Goal: Task Accomplishment & Management: Manage account settings

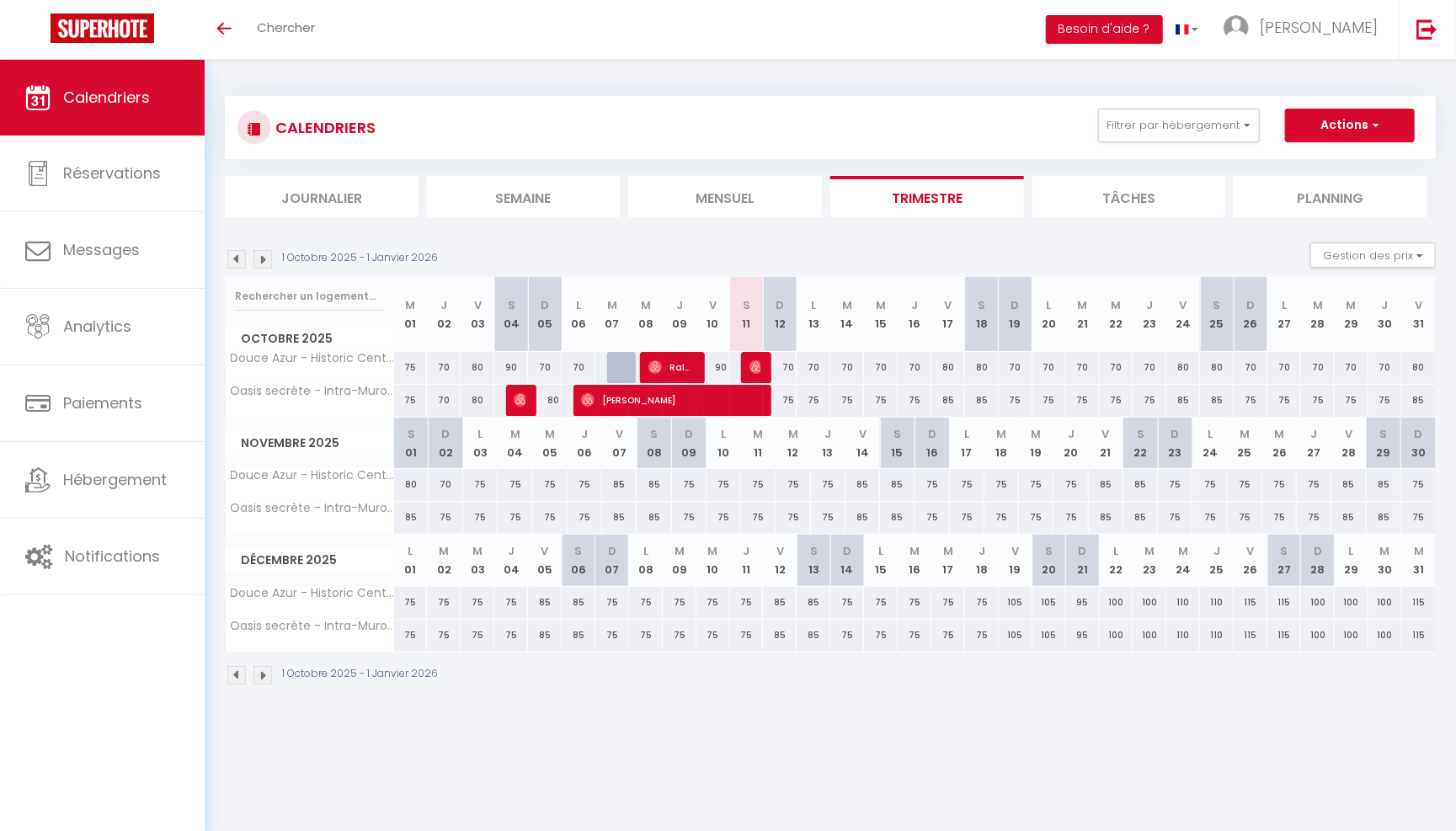
click at [789, 363] on div "70" at bounding box center [779, 367] width 33 height 31
type input "70"
type input "Dim 12 Octobre 2025"
type input "Lun 13 Octobre 2025"
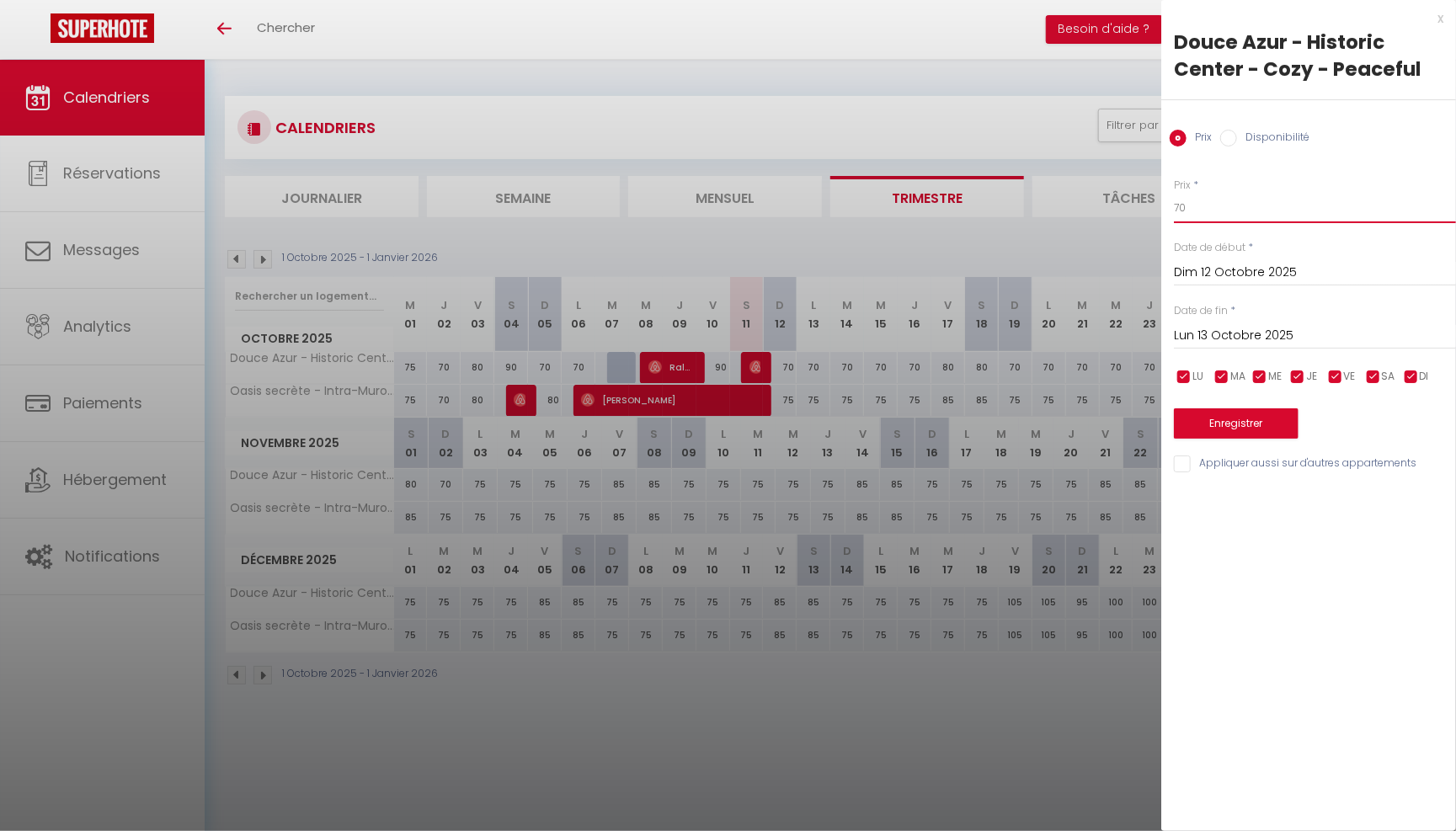
click at [1200, 199] on input "70" at bounding box center [1315, 208] width 282 height 30
click at [1200, 201] on input "70" at bounding box center [1315, 208] width 282 height 30
type input "7"
type input "69"
click at [1093, 773] on div at bounding box center [728, 415] width 1456 height 831
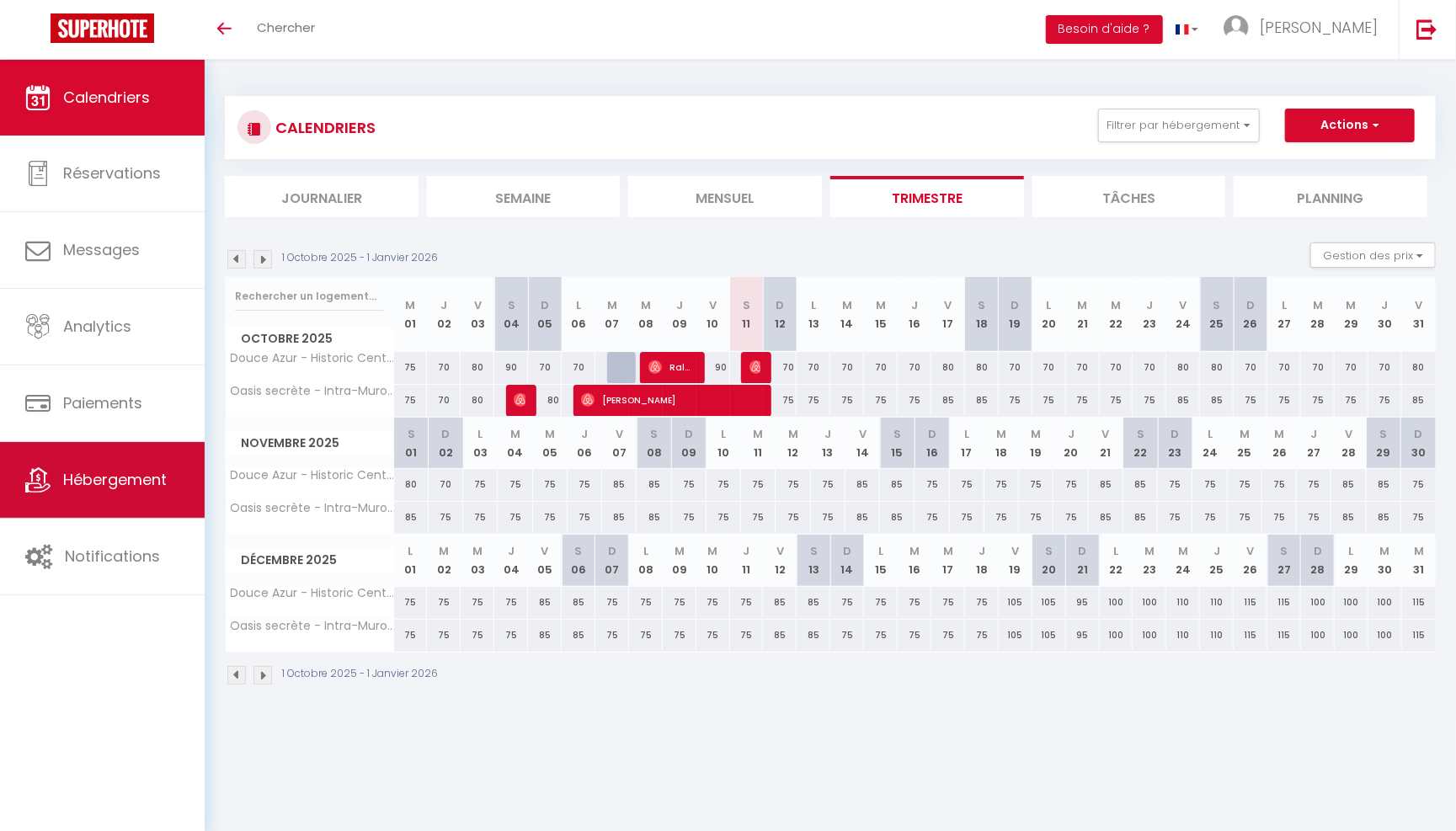
click at [114, 480] on span "Hébergement" at bounding box center [116, 480] width 104 height 22
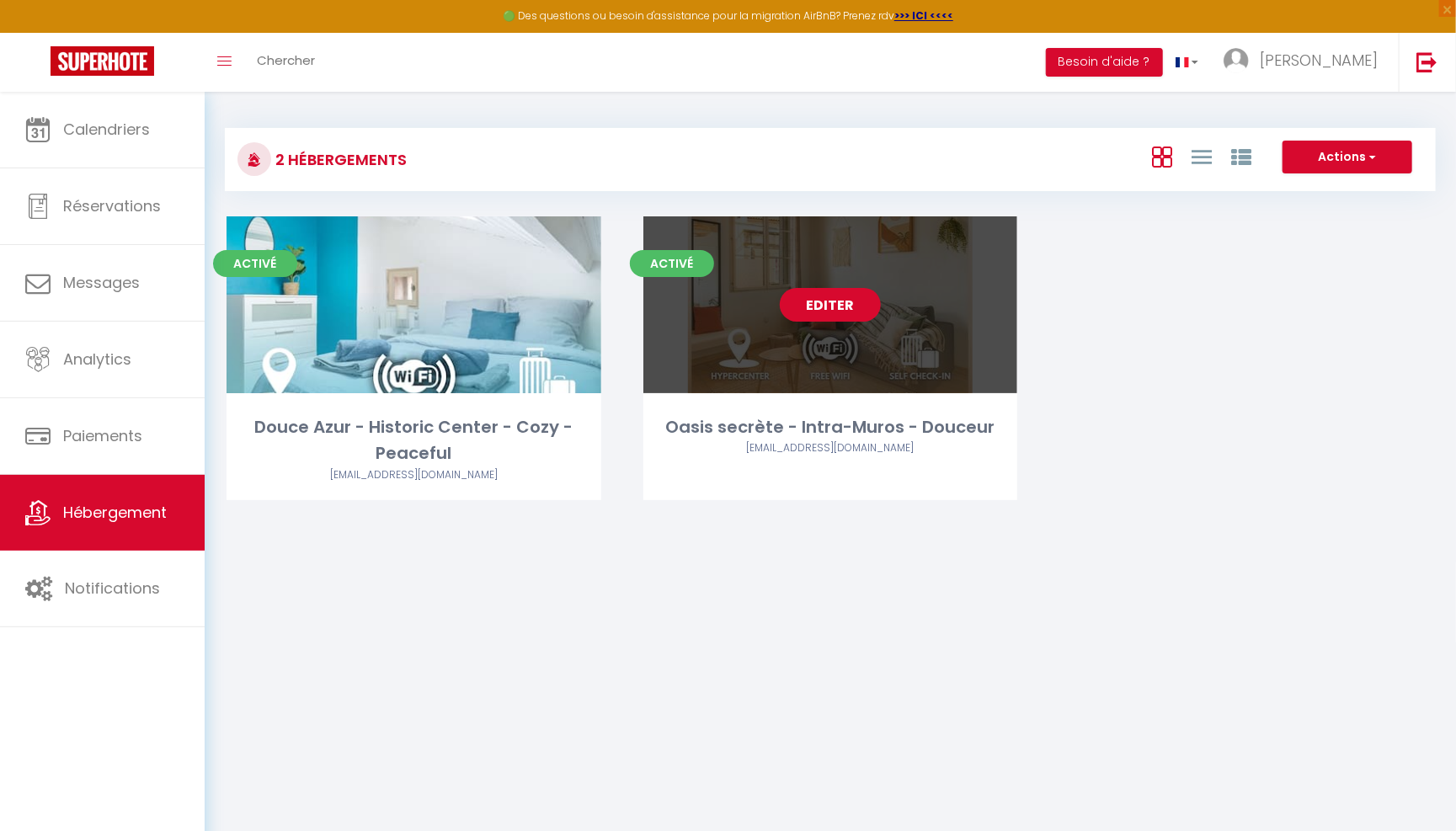
click at [822, 296] on link "Editer" at bounding box center [829, 304] width 101 height 33
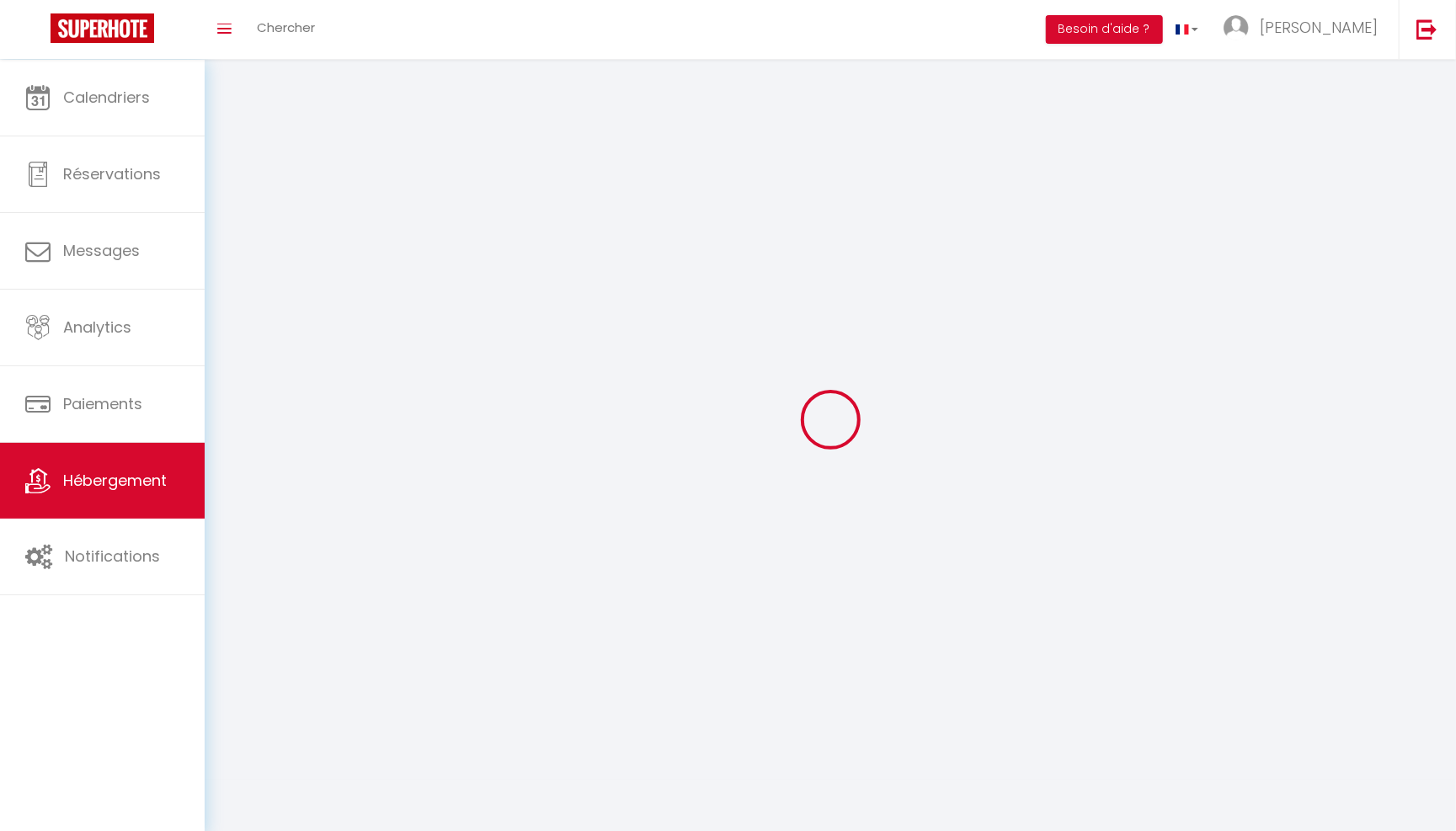
select select
select select "28"
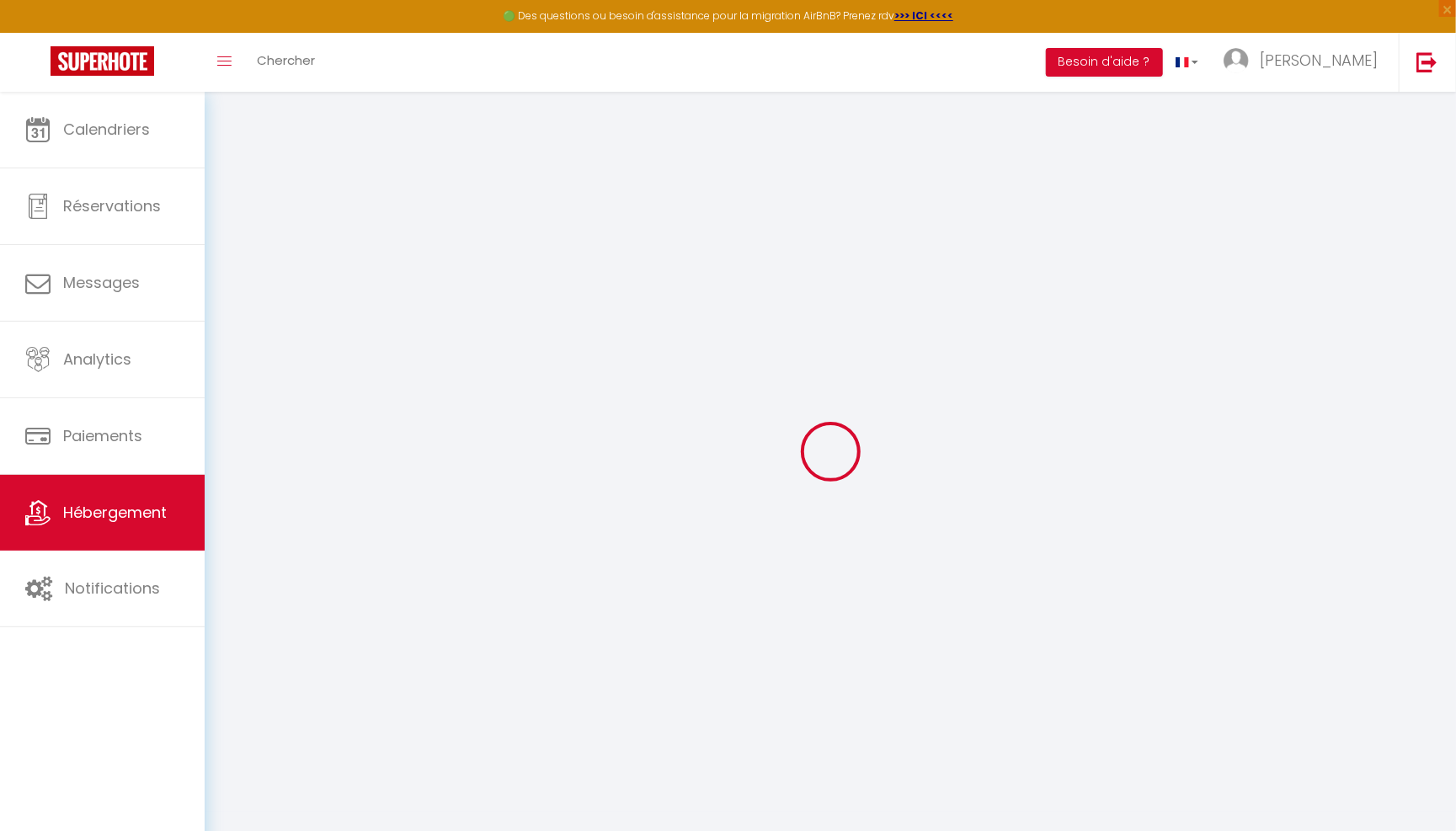
select select
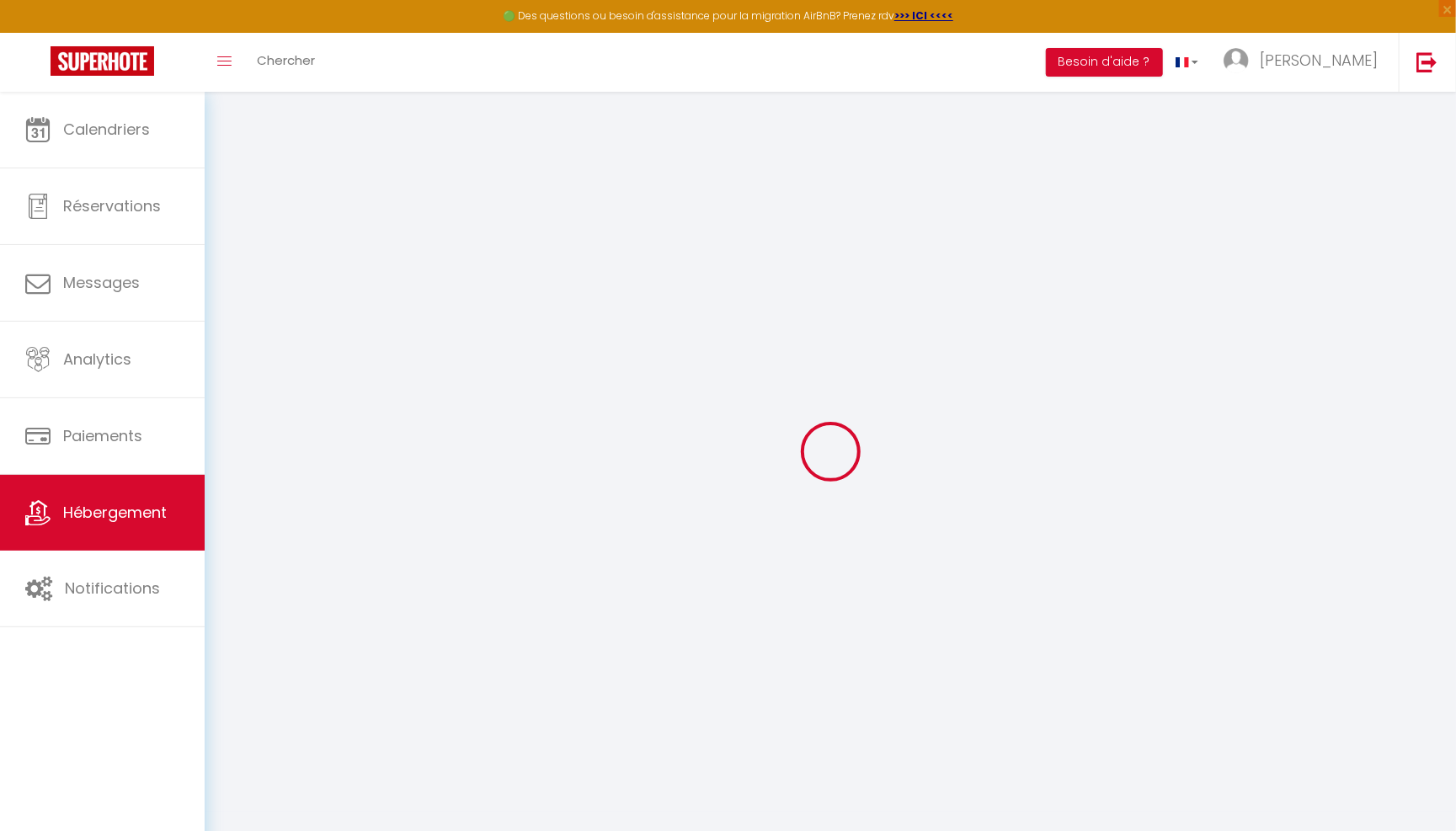
select select
checkbox input "false"
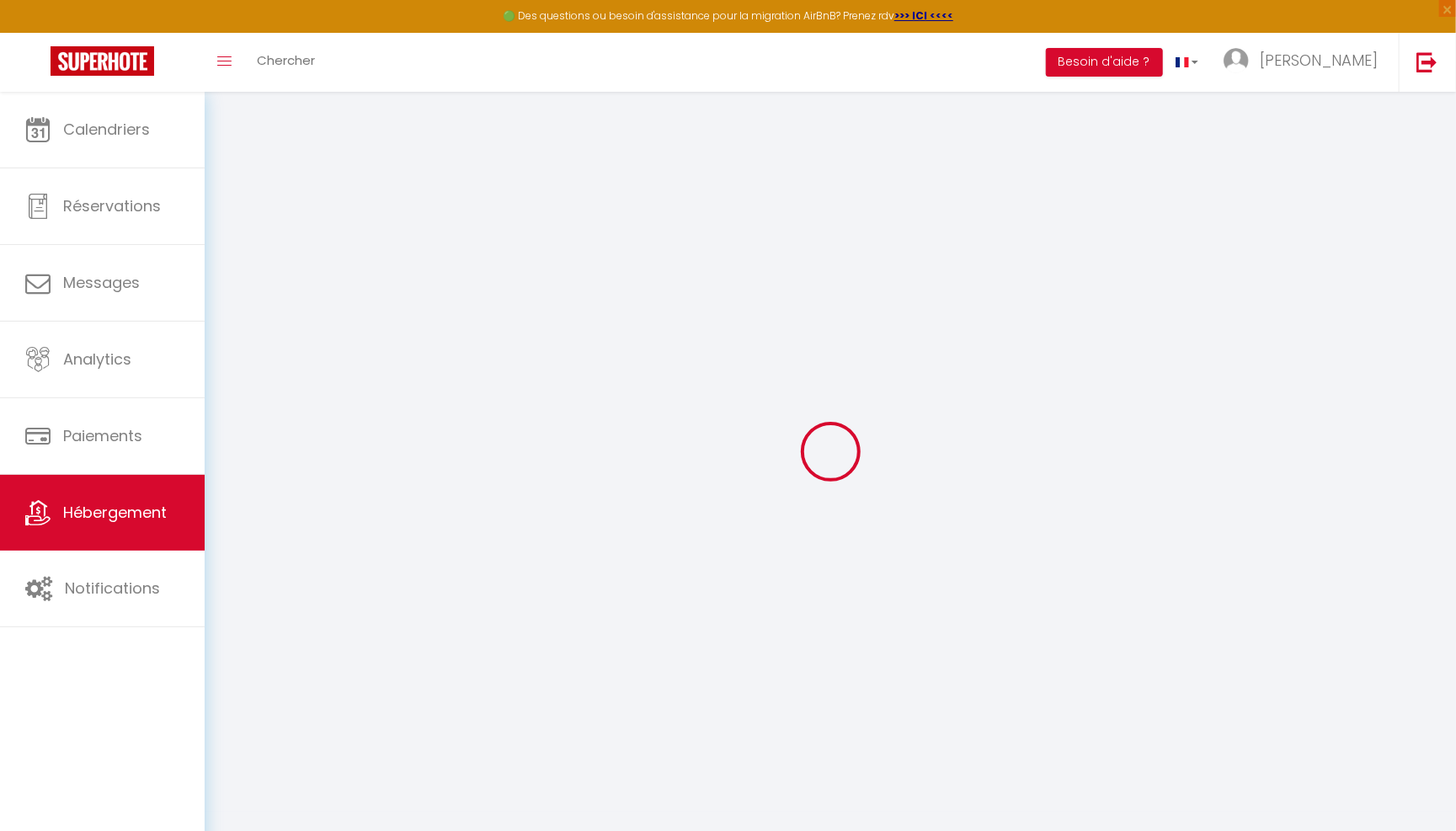
select select
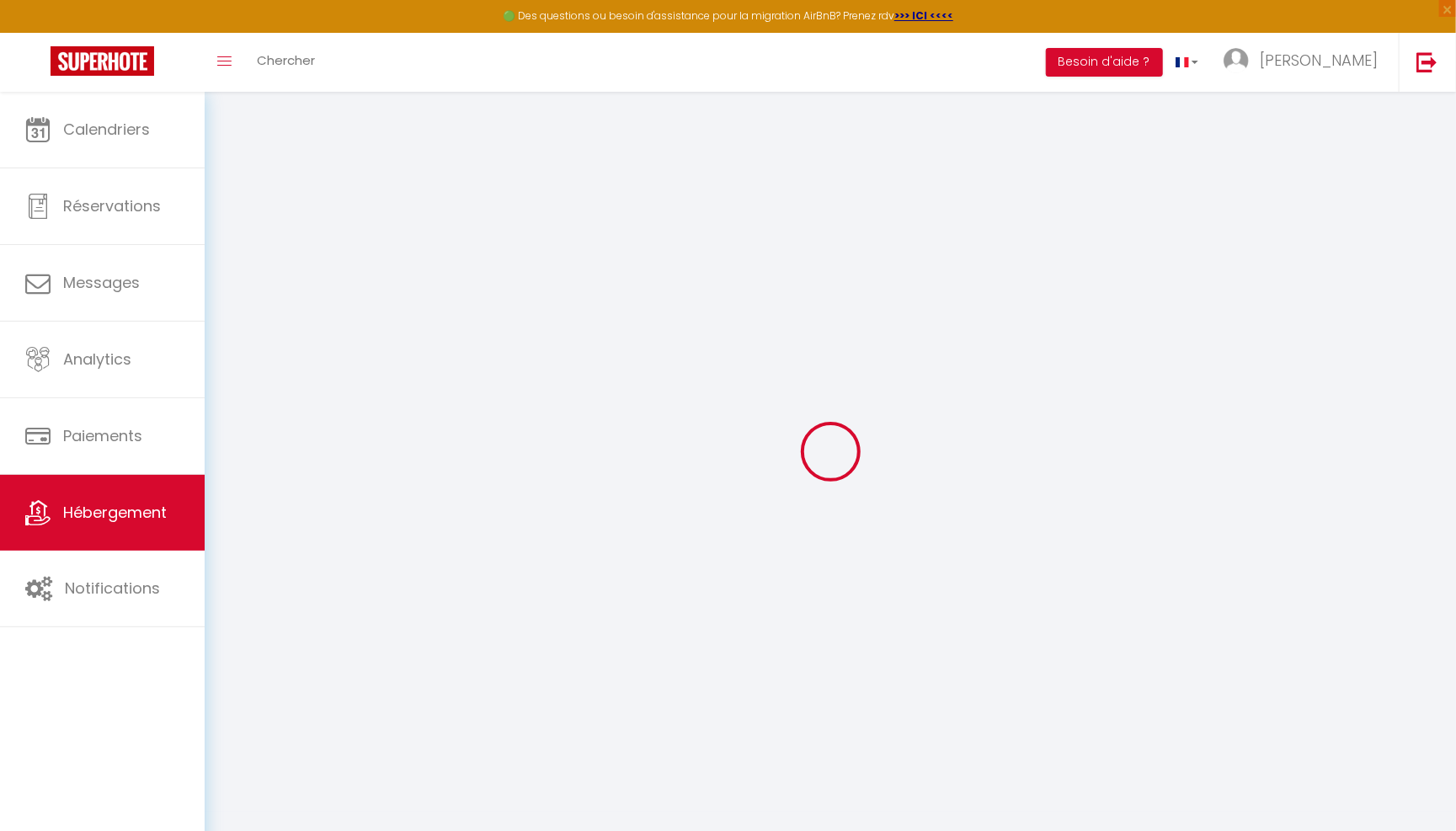
select select
checkbox input "false"
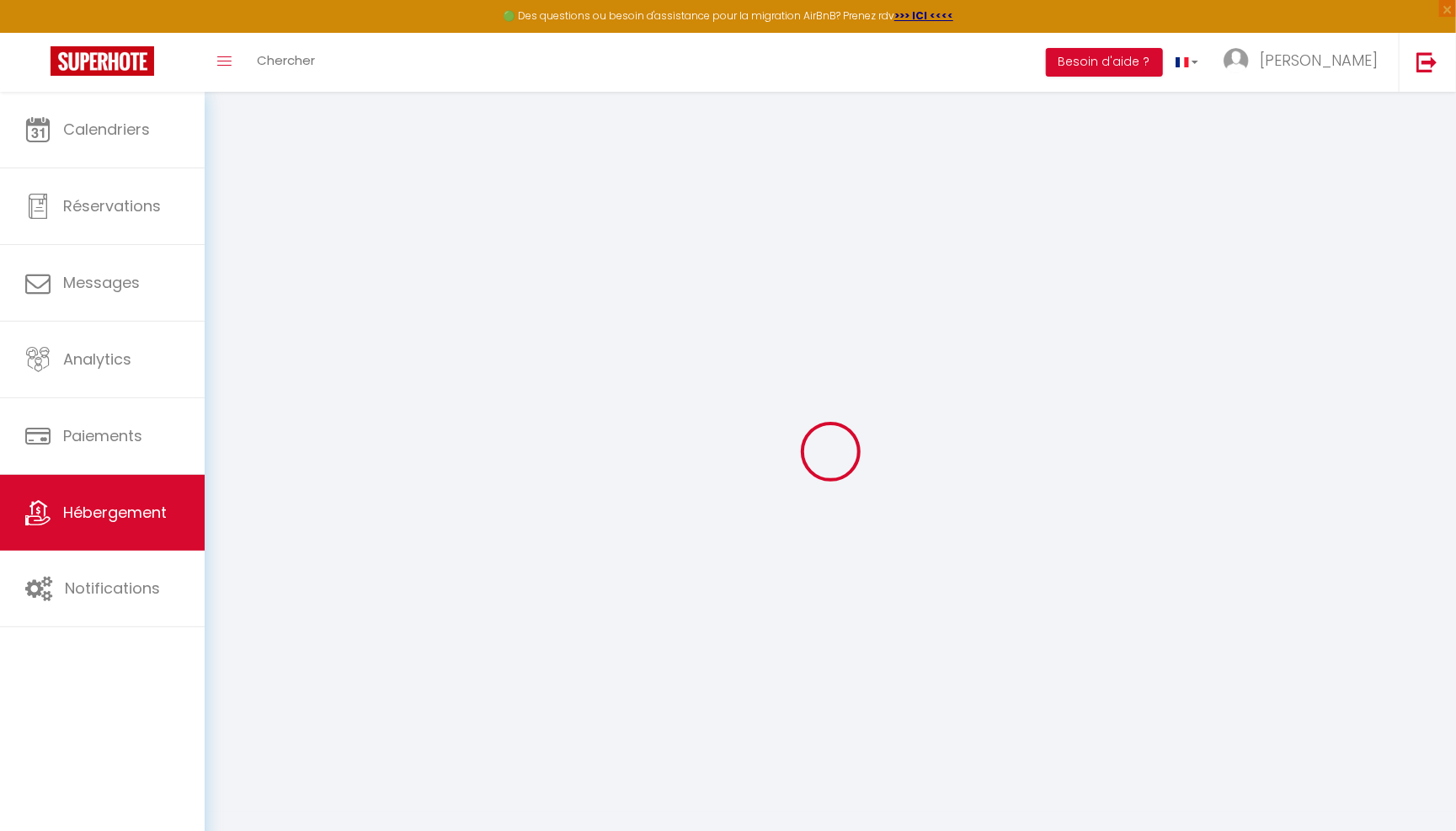
checkbox input "false"
select select
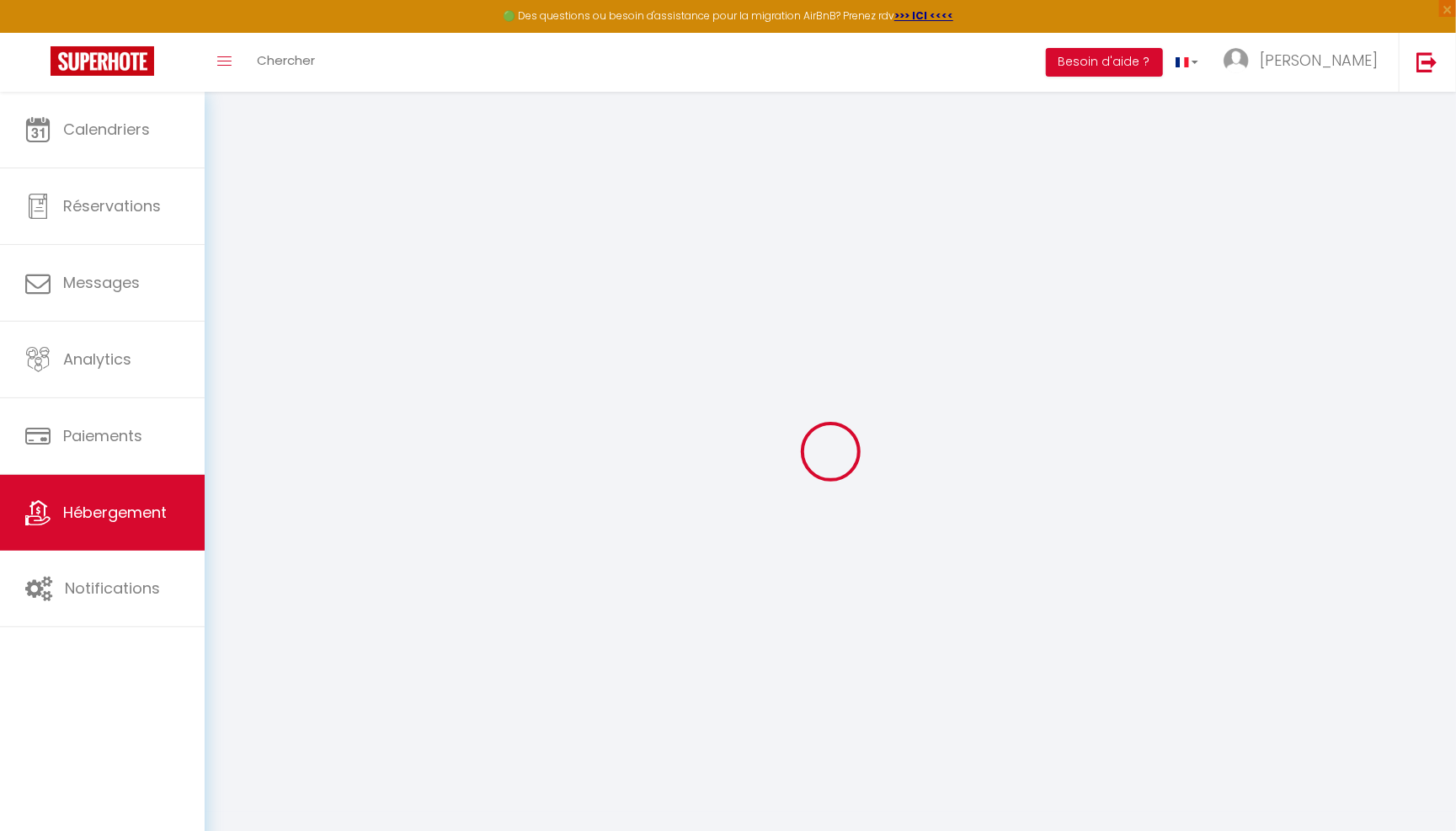
select select
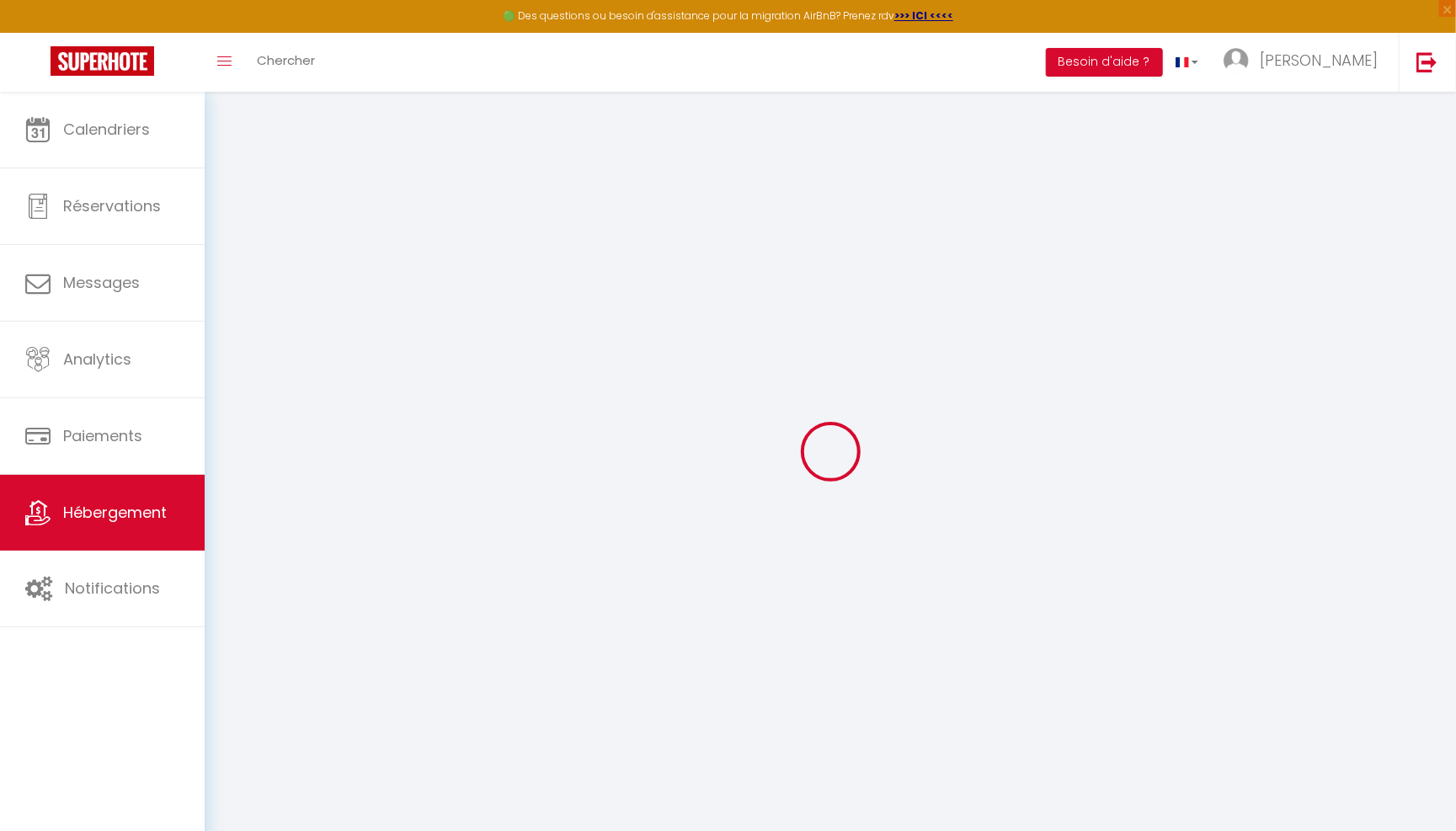
checkbox input "false"
select select
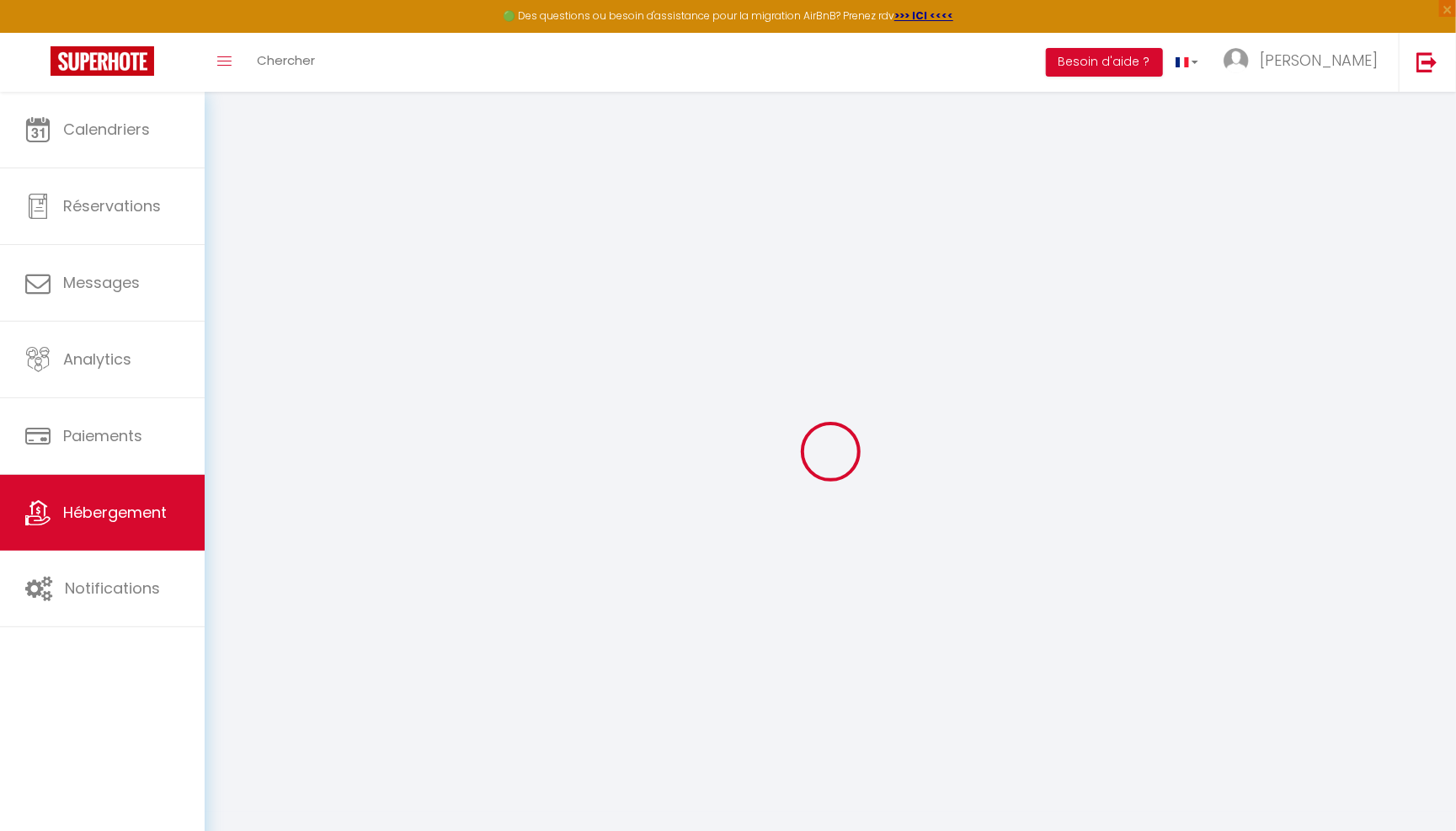
select select
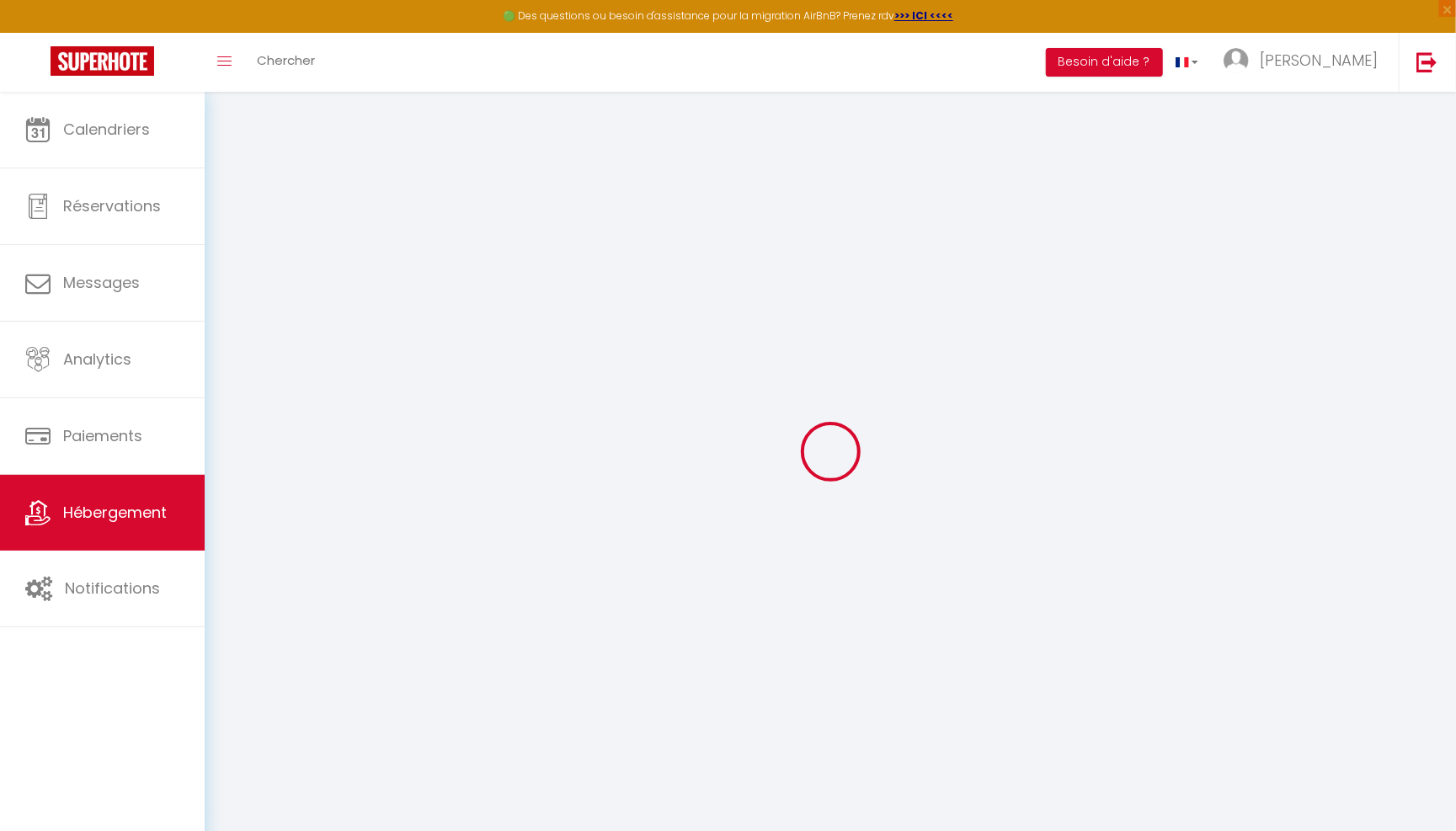
select select
checkbox input "false"
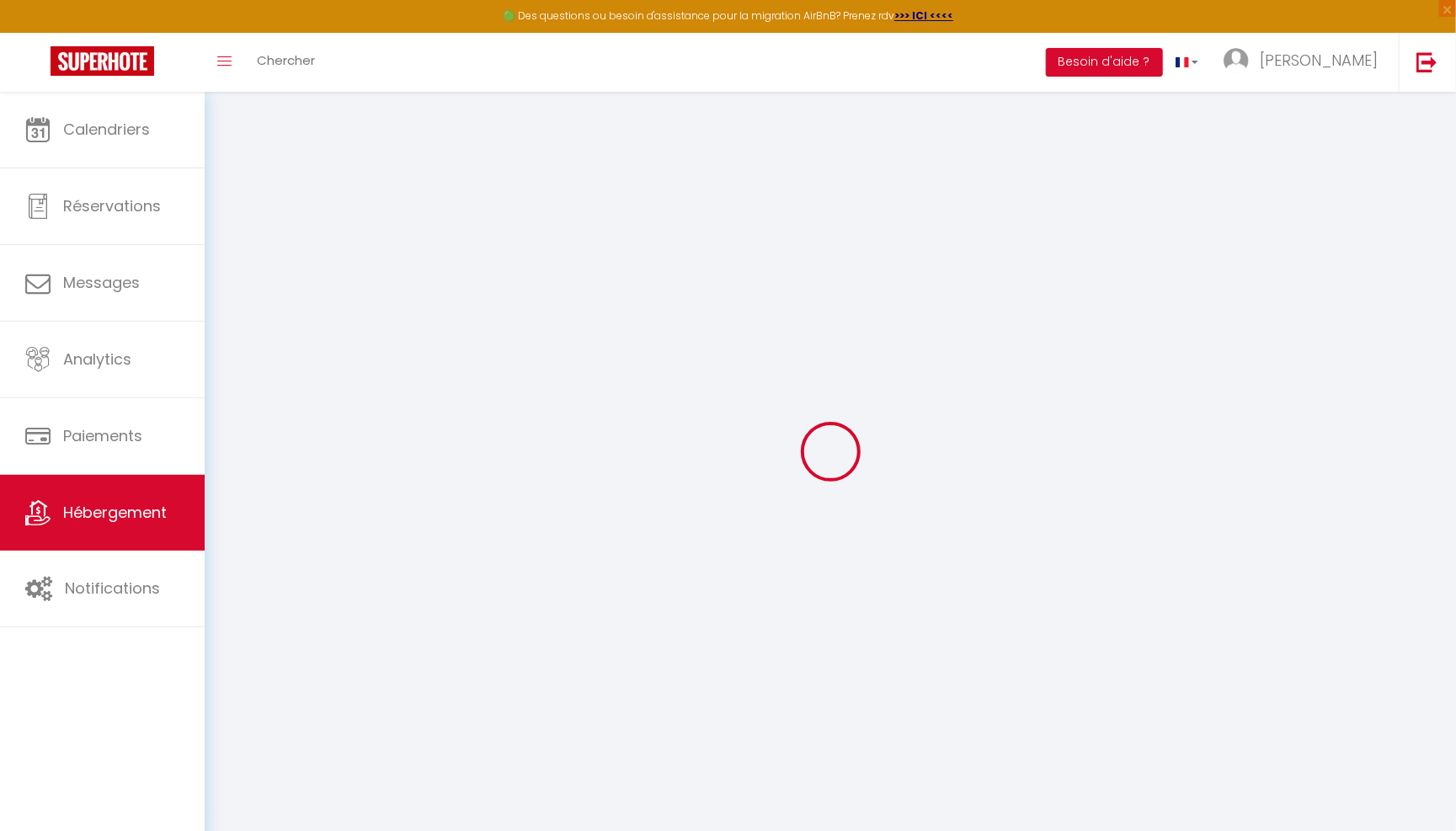
checkbox input "false"
select select
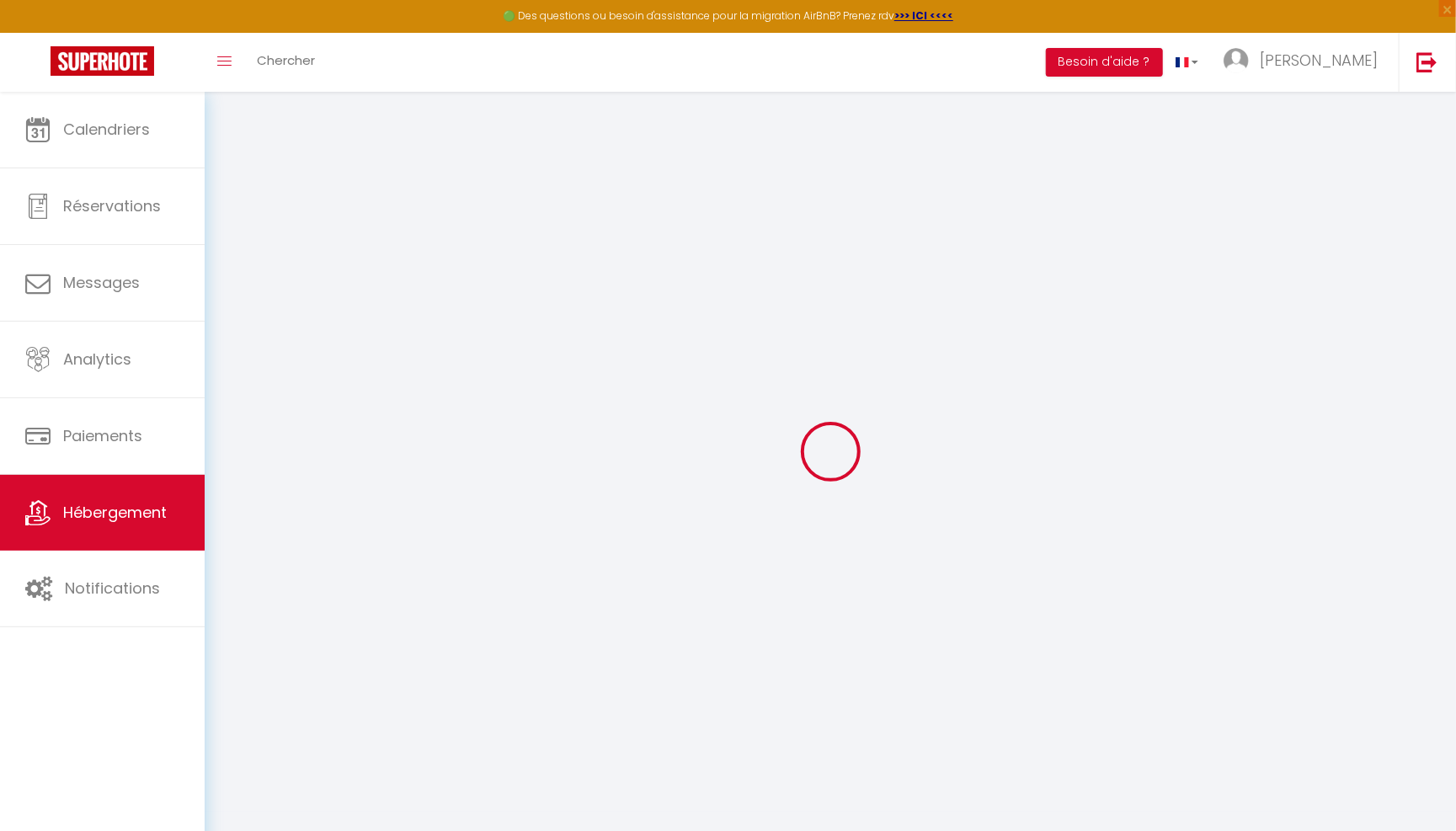
select select
checkbox input "false"
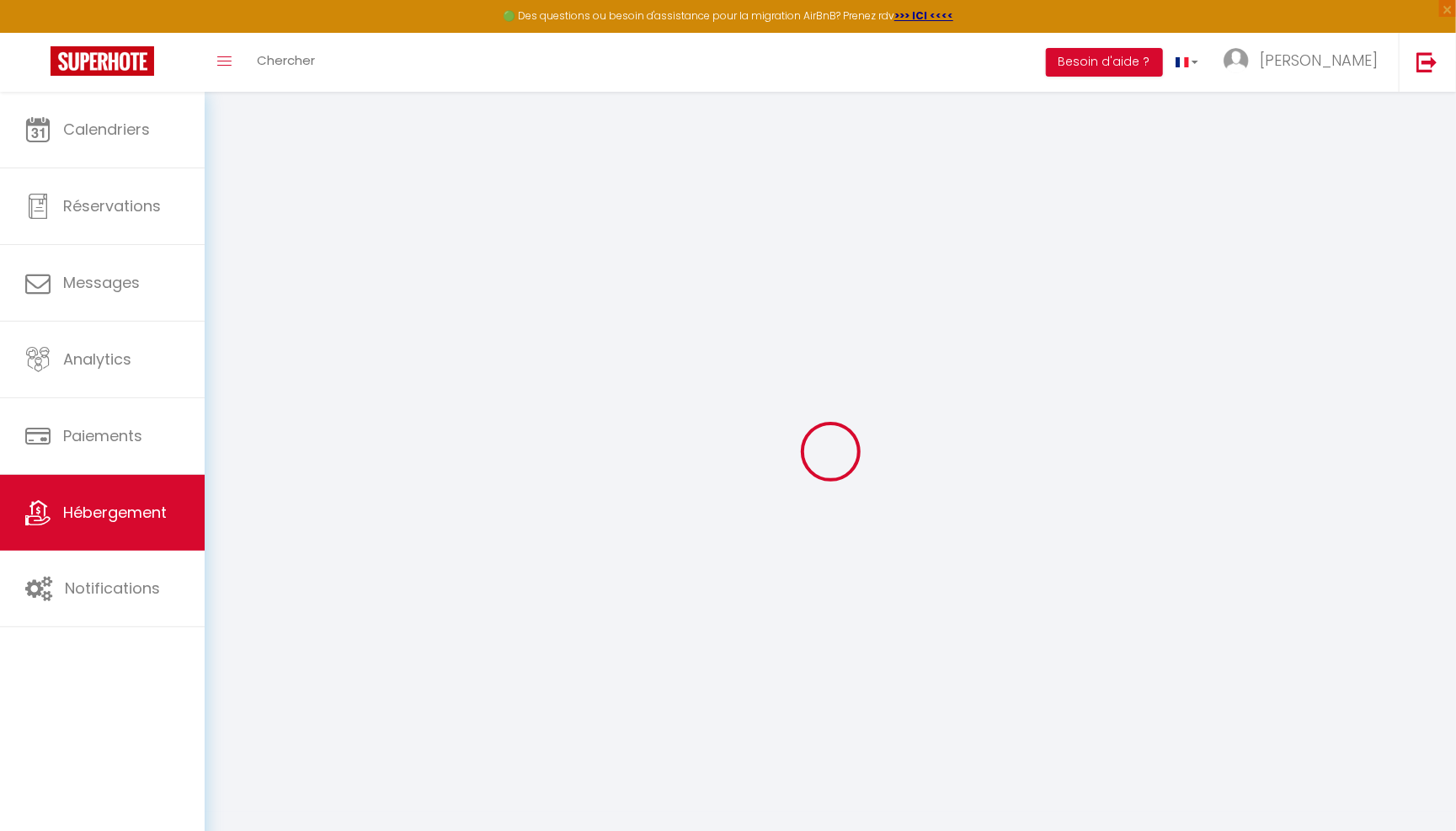
checkbox input "false"
select select
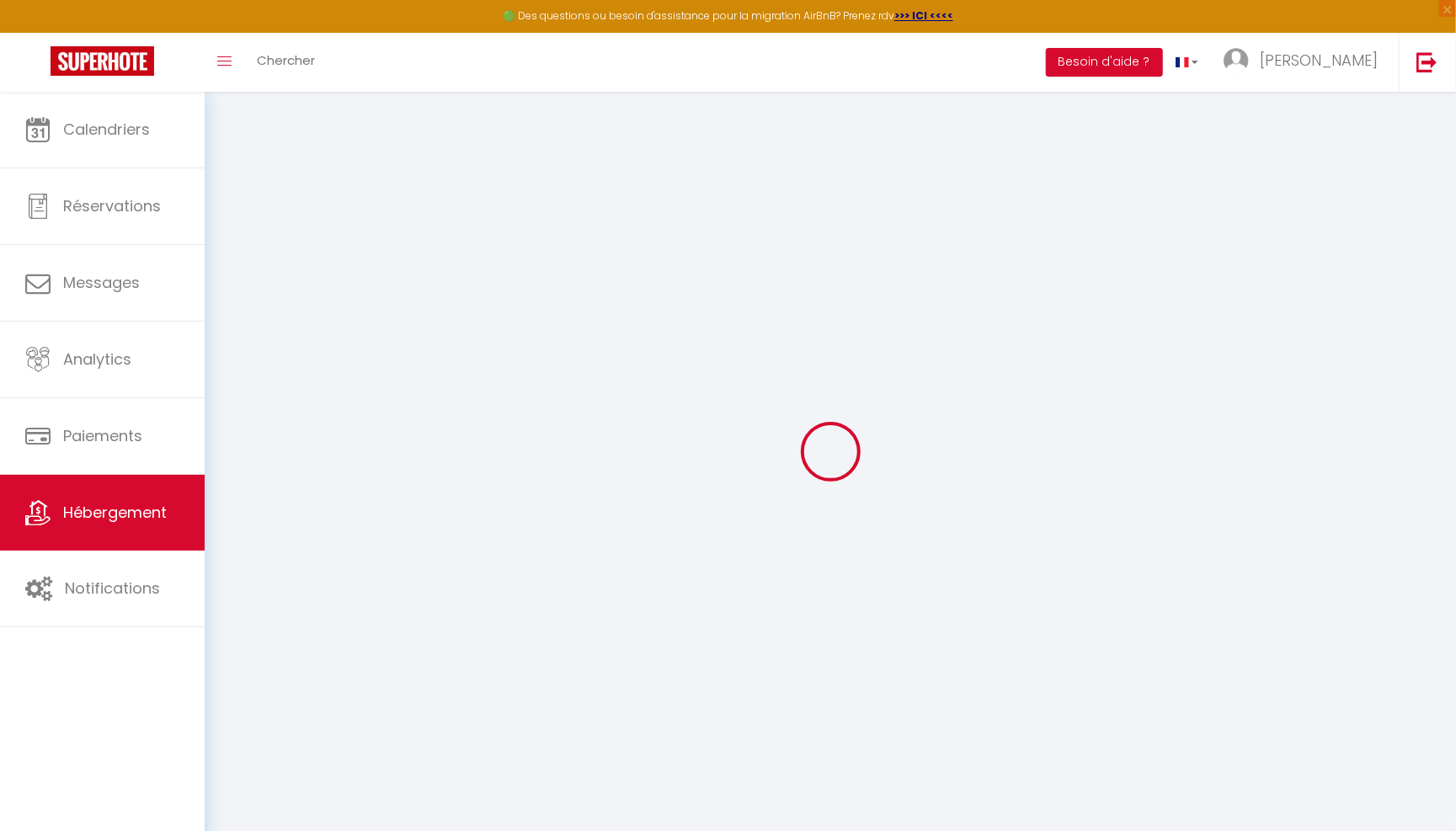
type input "Oasis secrète - Intra-Muros - Douceur"
select select "6"
select select "4"
select select "2"
type input "90"
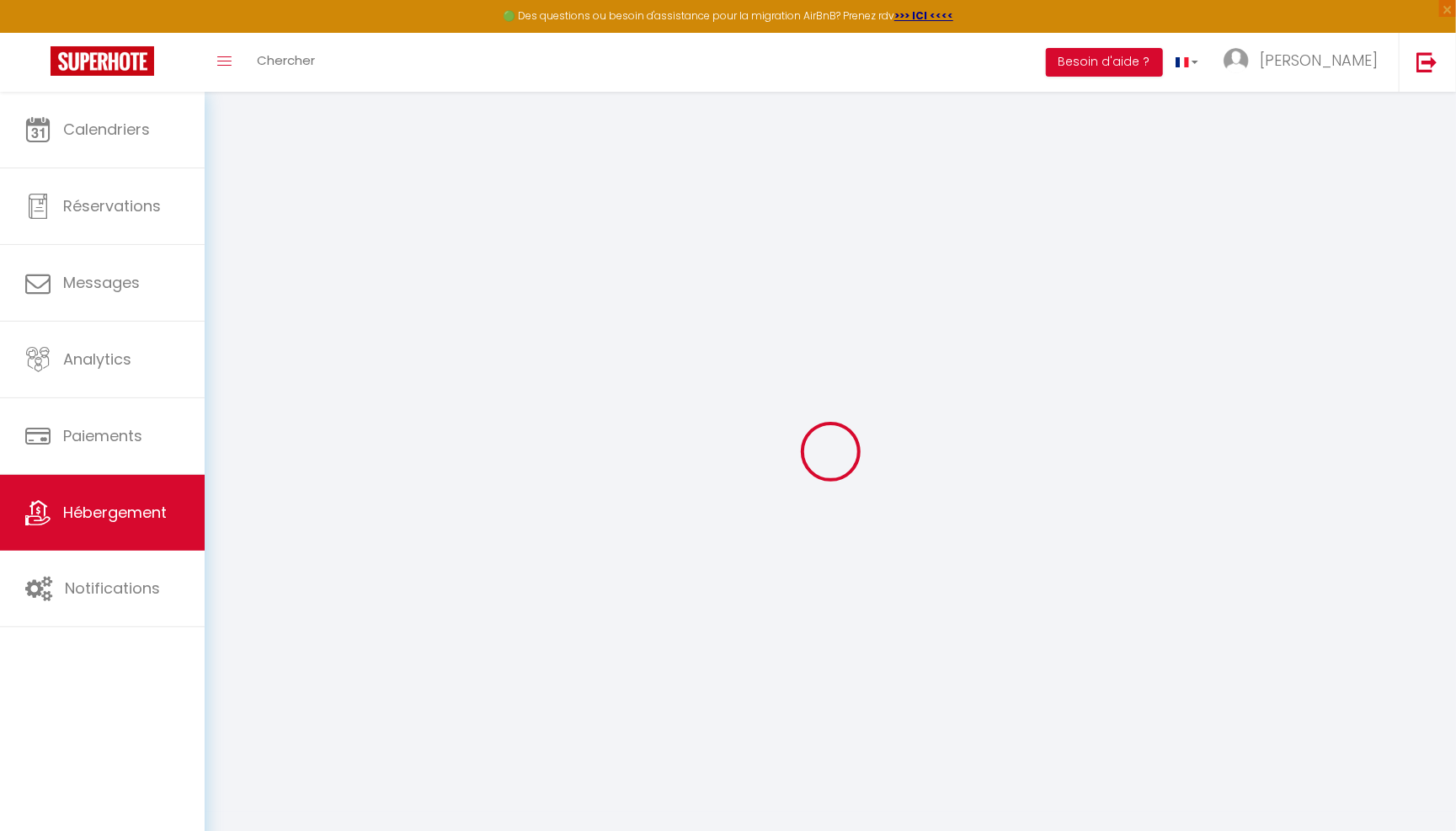
type input "10"
type input "47"
type input "5"
type input "0"
type input "500"
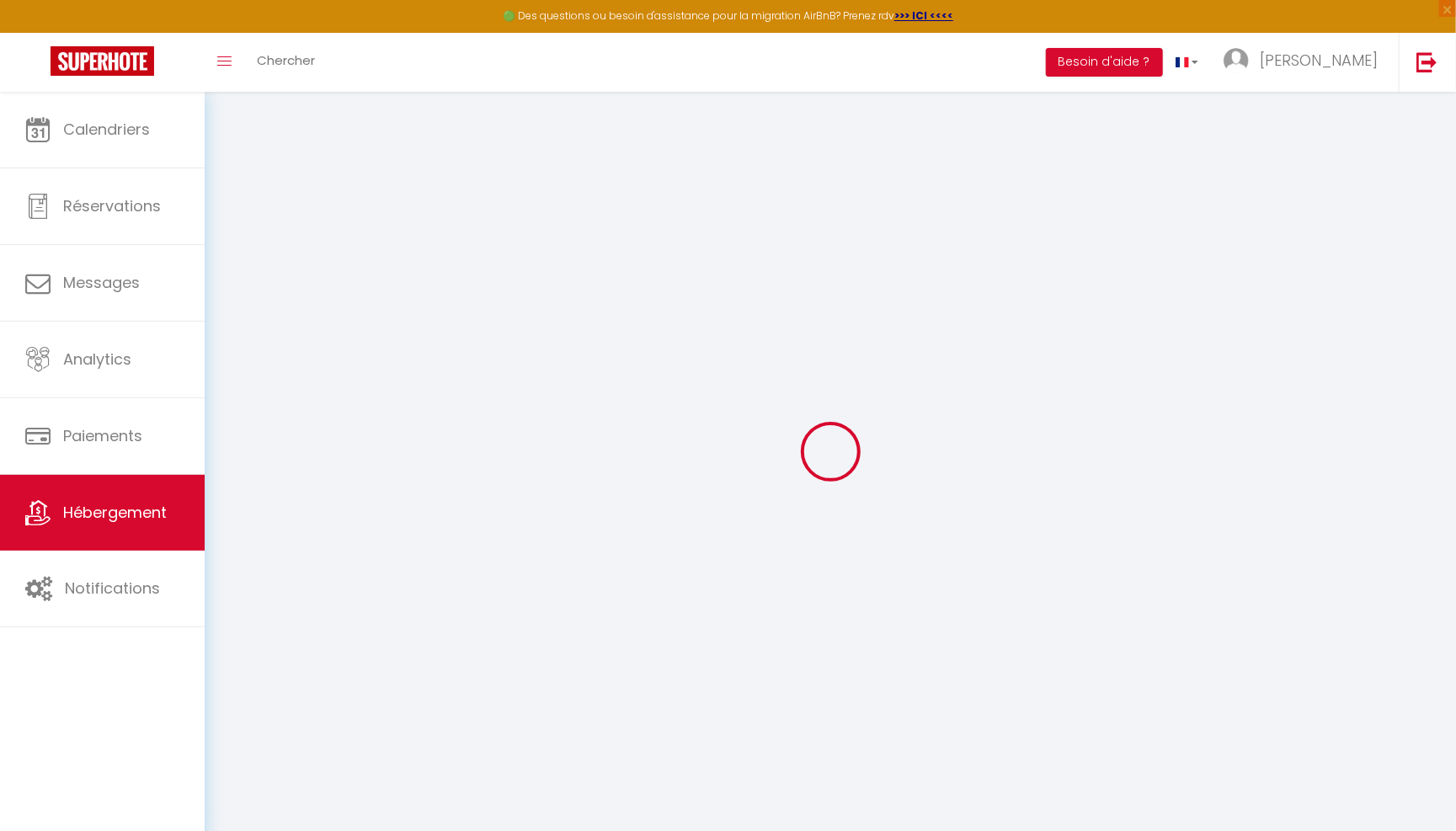
select select
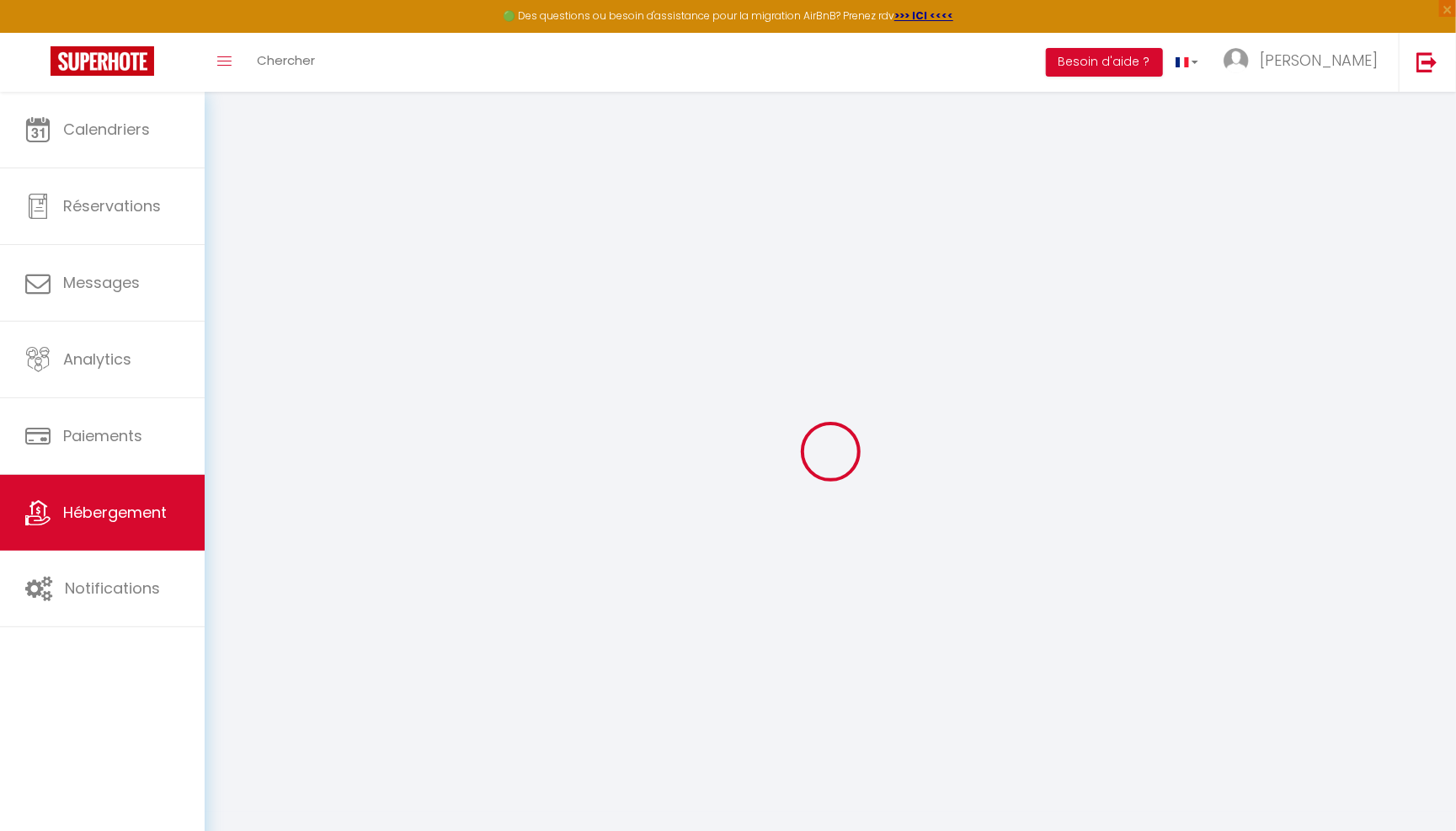
type input "[STREET_ADDRESS][PERSON_NAME]"
type input "84000"
type input "[GEOGRAPHIC_DATA]"
type input "[EMAIL_ADDRESS][DOMAIN_NAME]"
select select "16085"
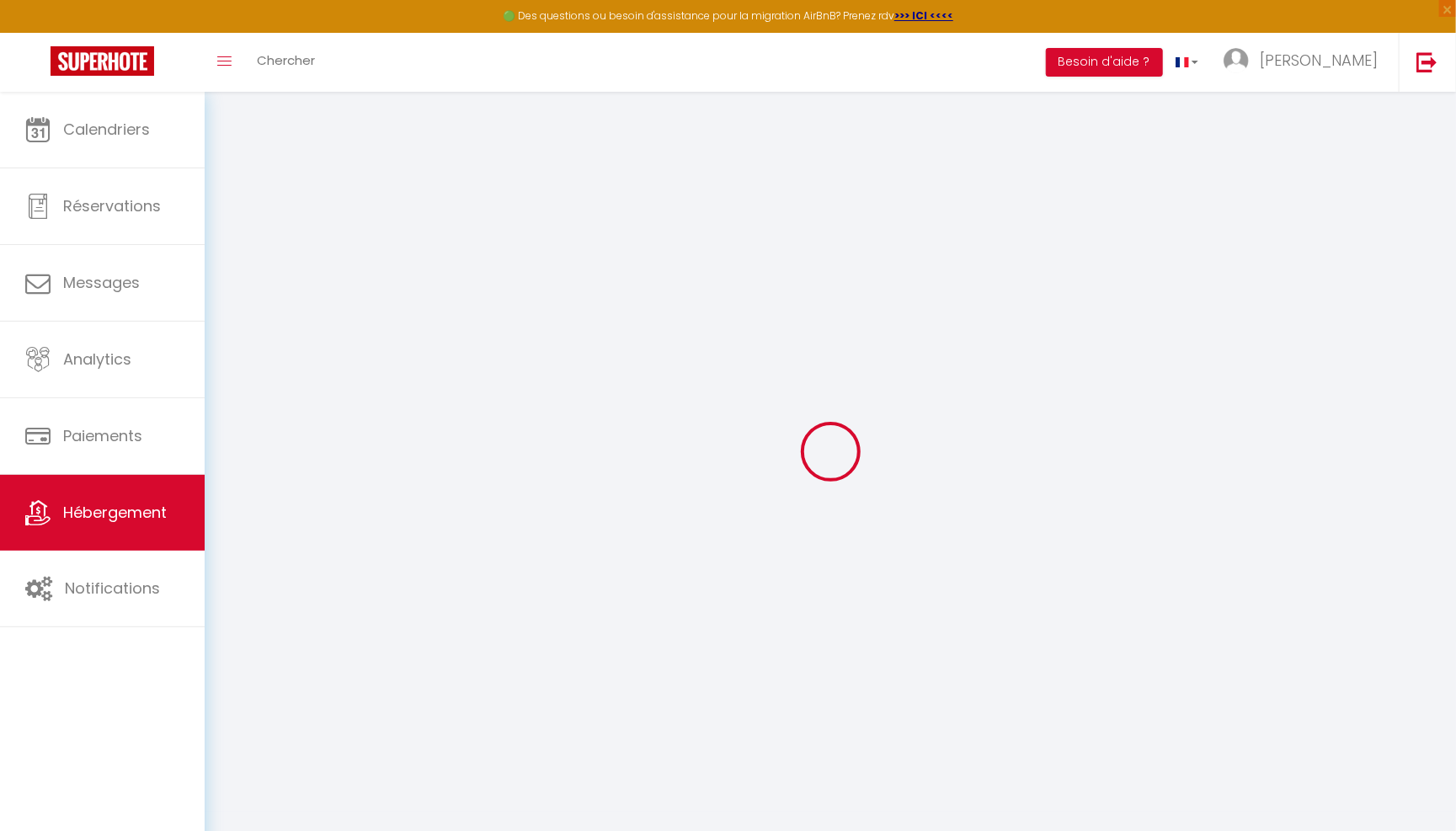
checkbox input "false"
checkbox input "true"
checkbox input "false"
radio input "true"
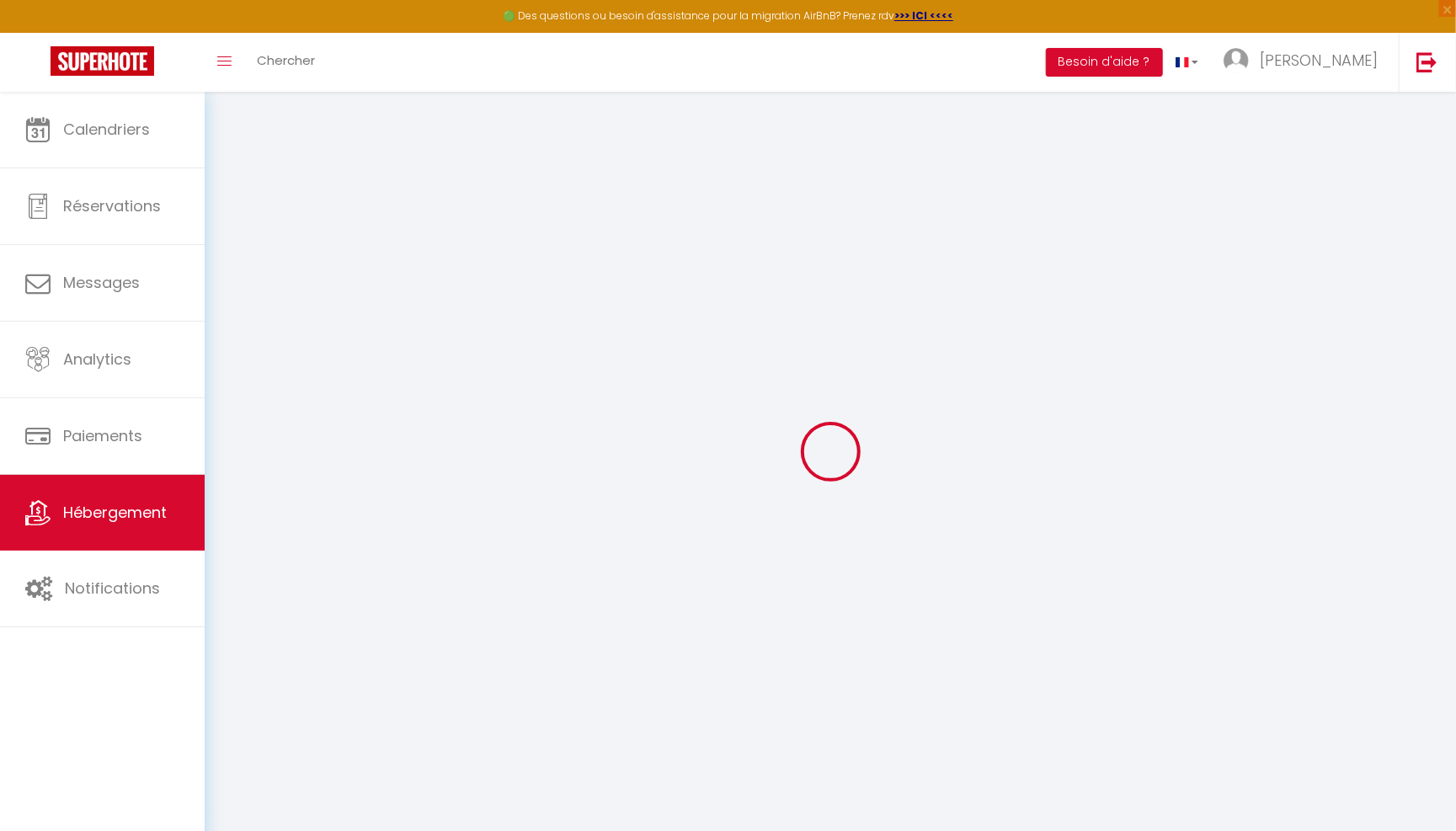
type input "0"
select select "16800"
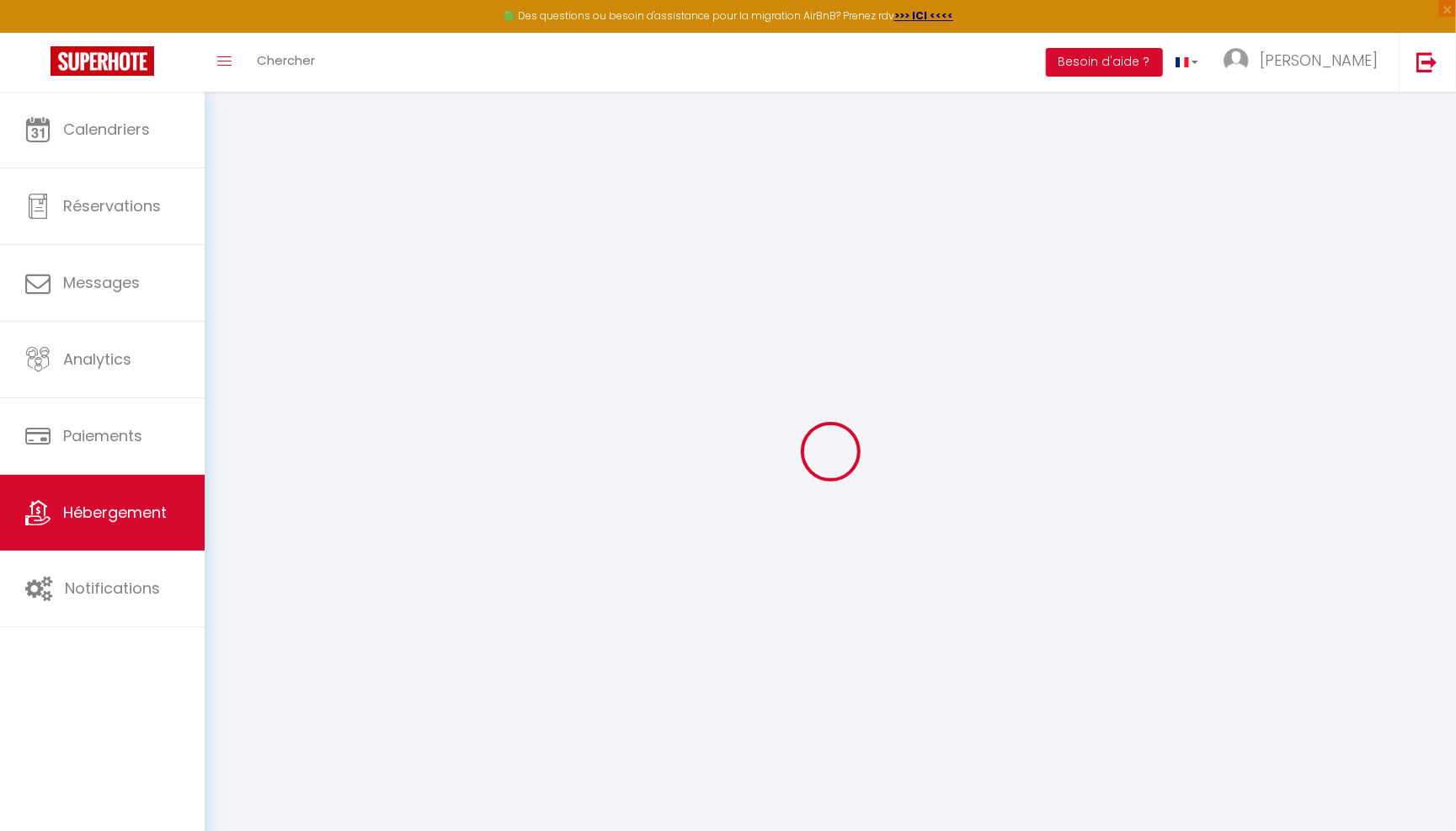
select select
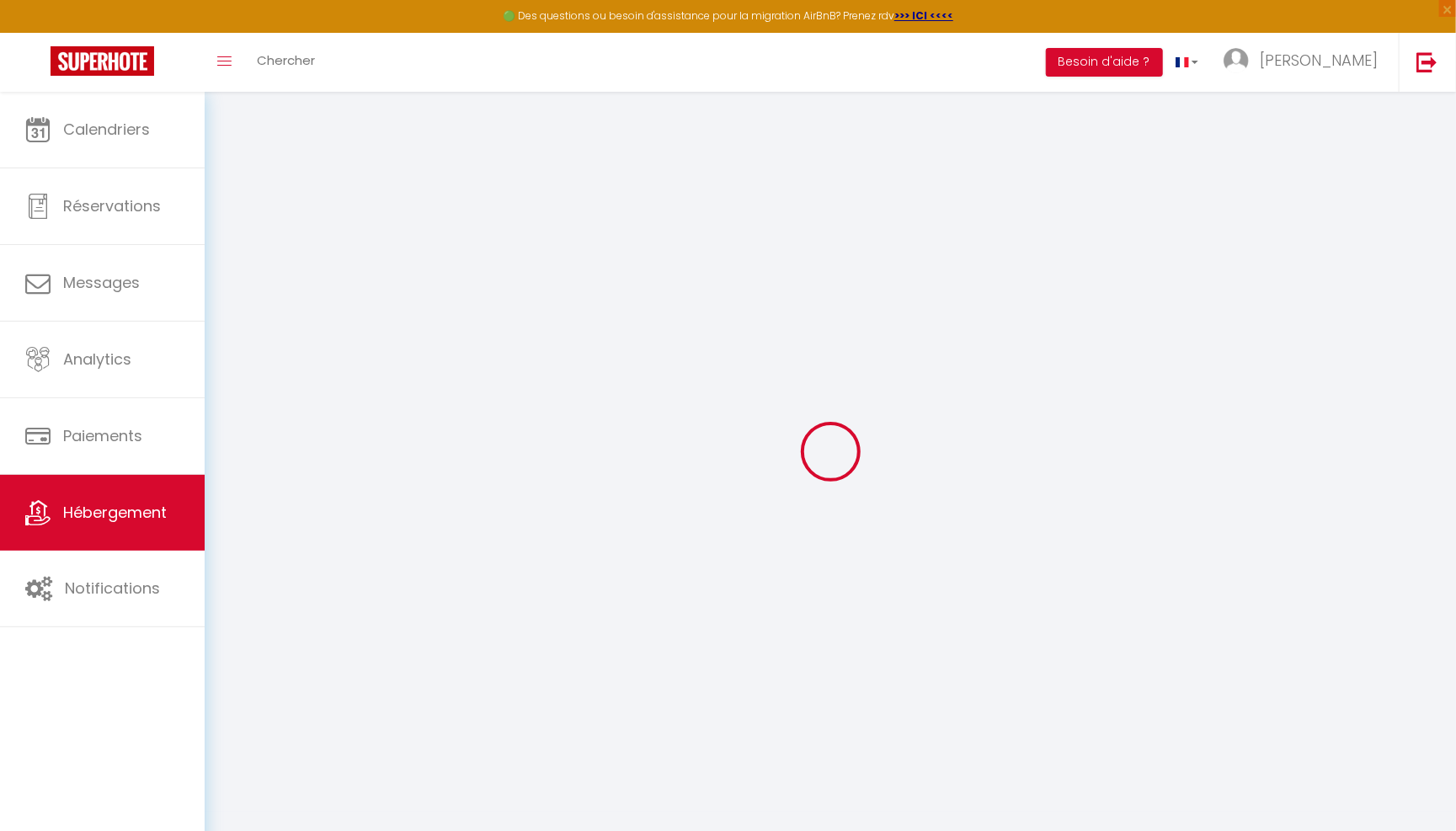
checkbox input "false"
checkbox input "true"
checkbox input "false"
select select
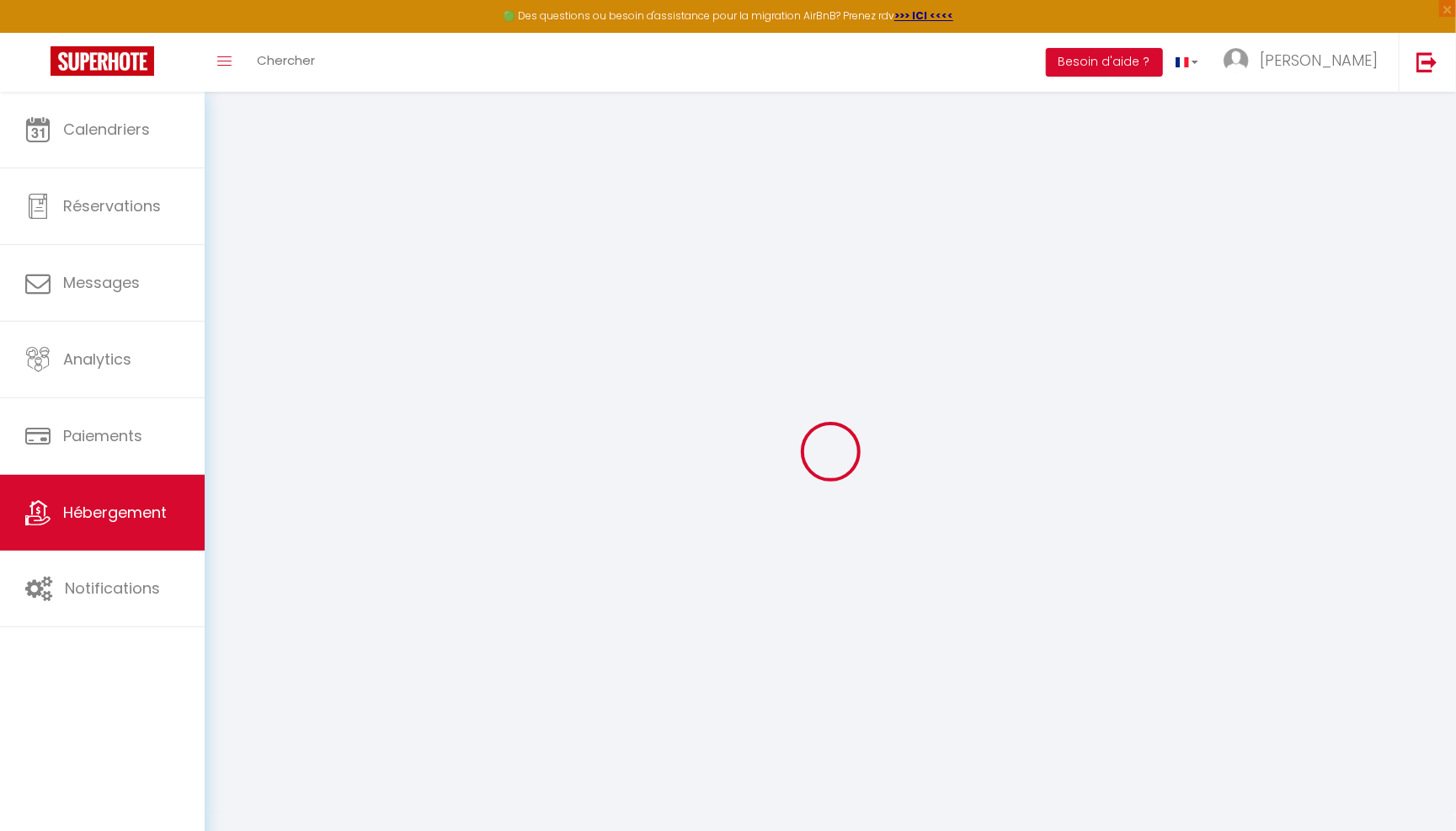
select select
checkbox input "false"
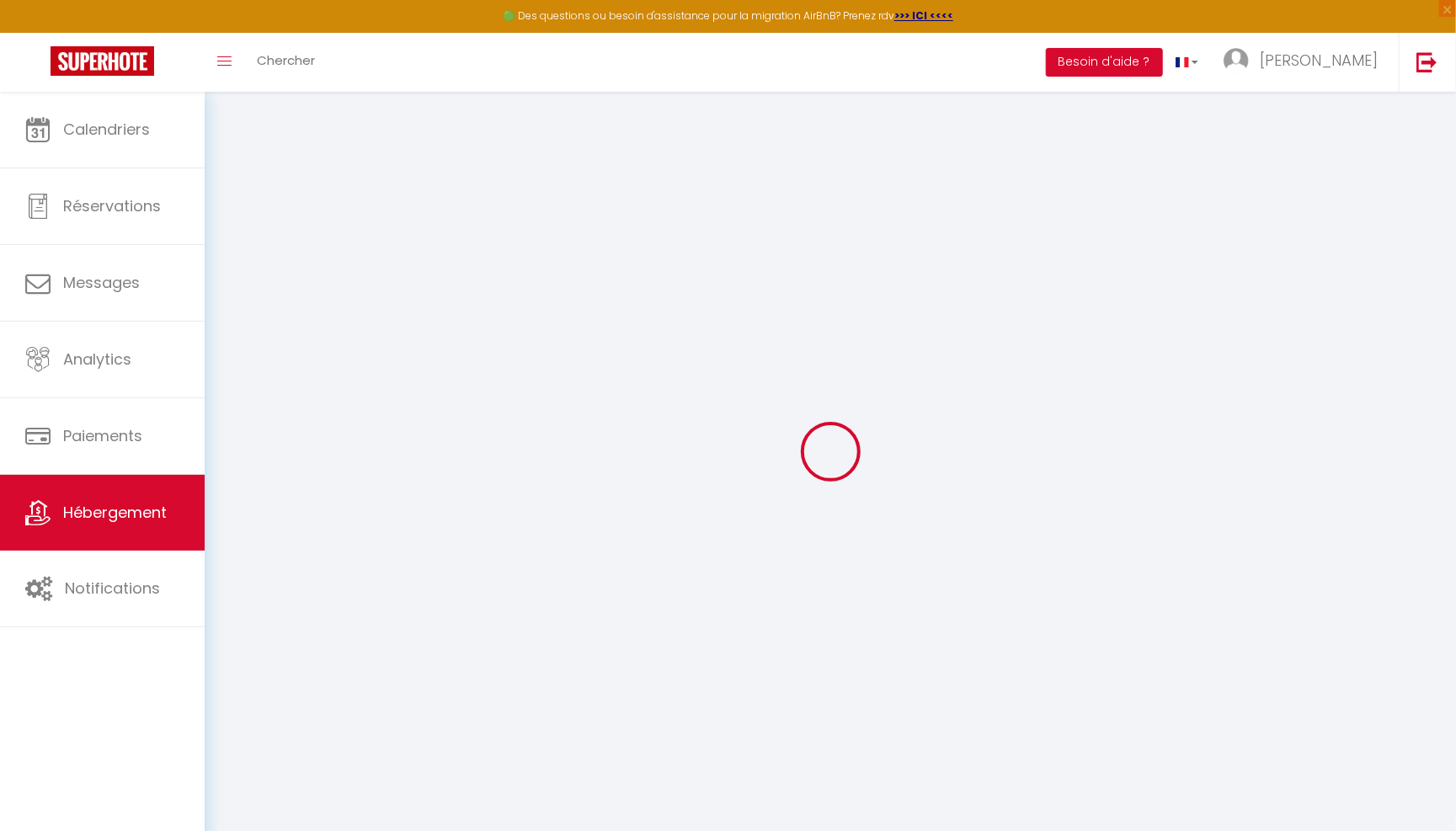
checkbox input "false"
checkbox input "true"
checkbox input "false"
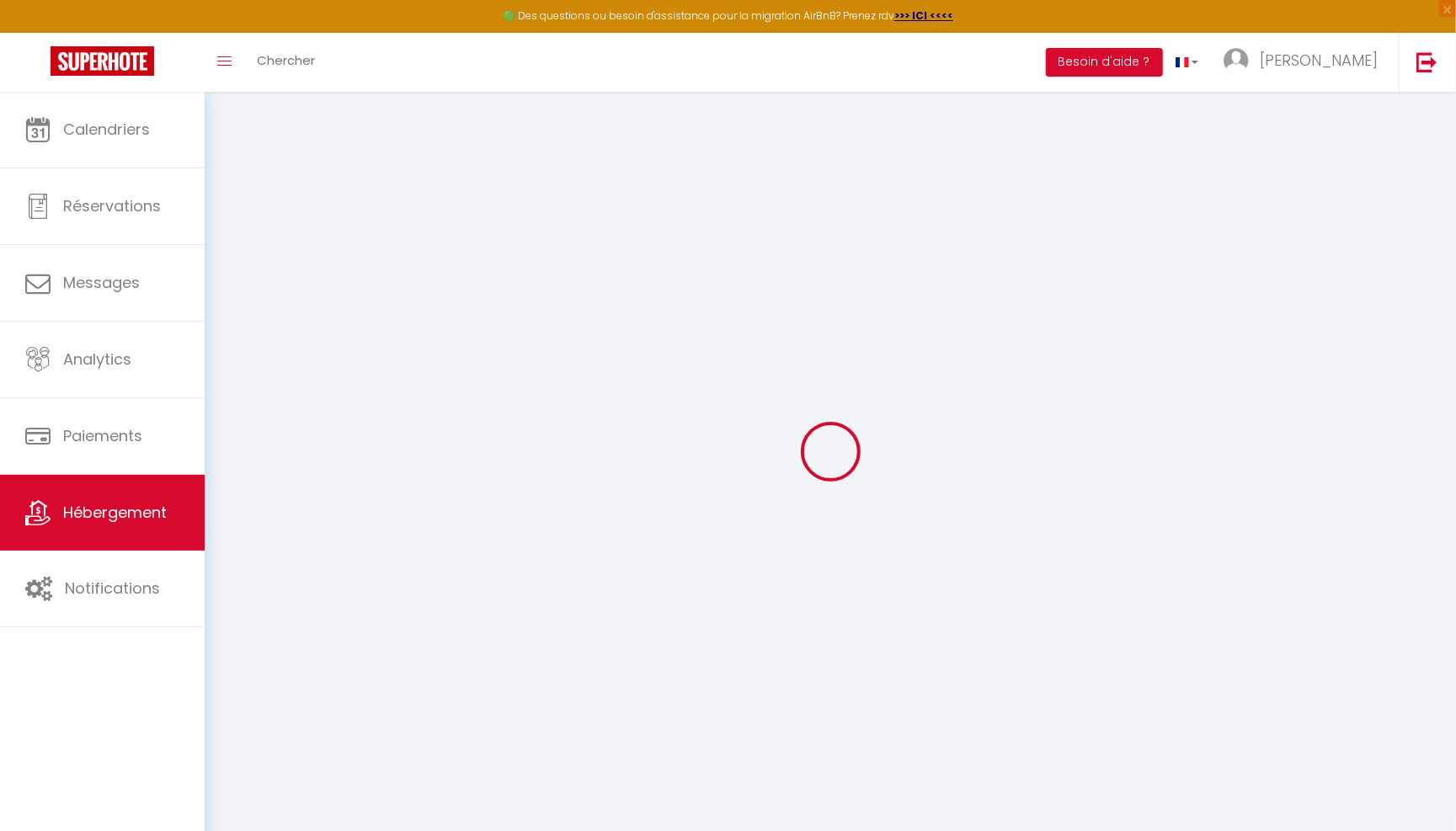
checkbox input "true"
checkbox input "false"
select select "17:00"
select select "23:45"
select select "11:00"
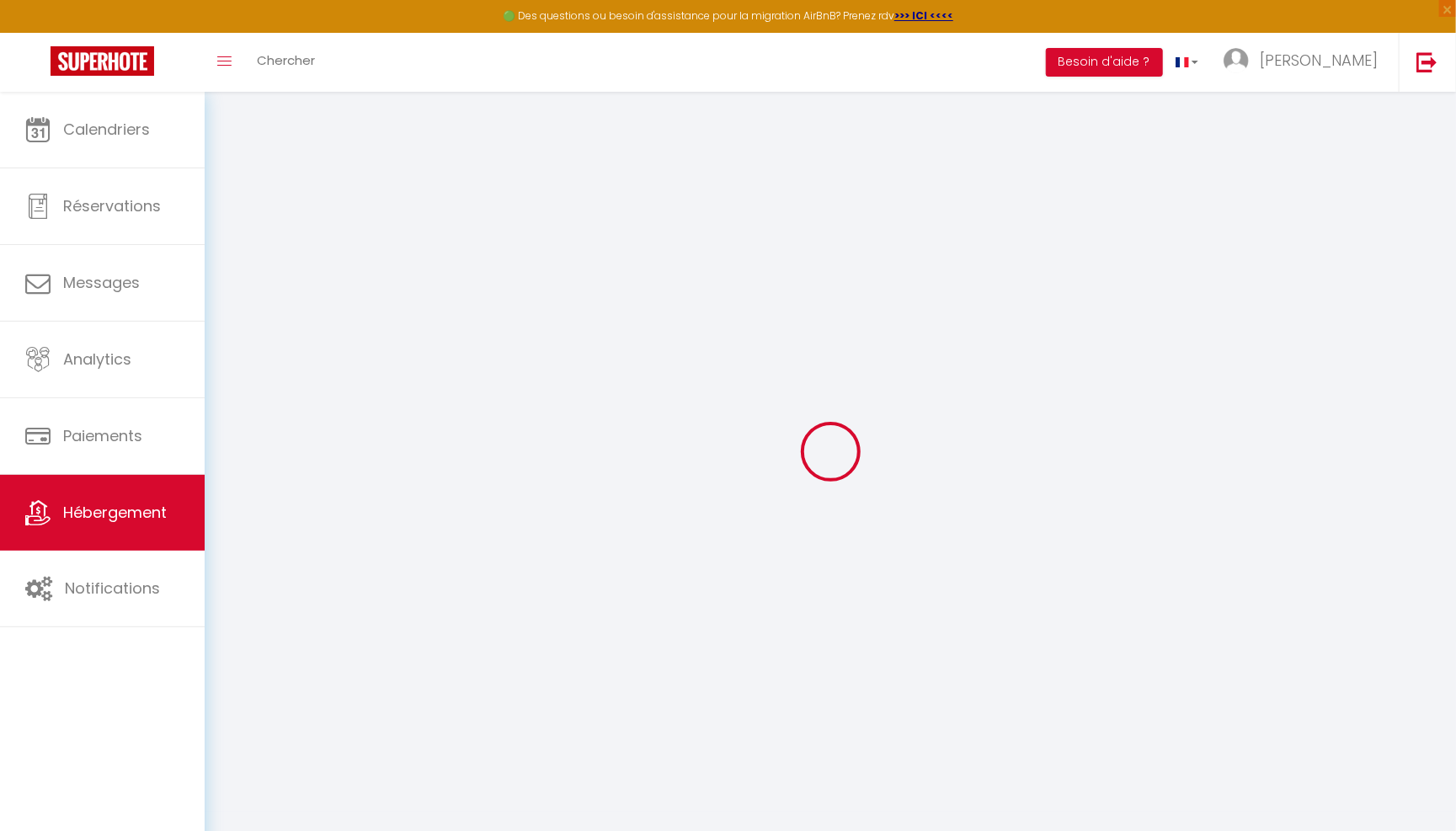
select select "30"
select select "120"
checkbox input "false"
checkbox input "true"
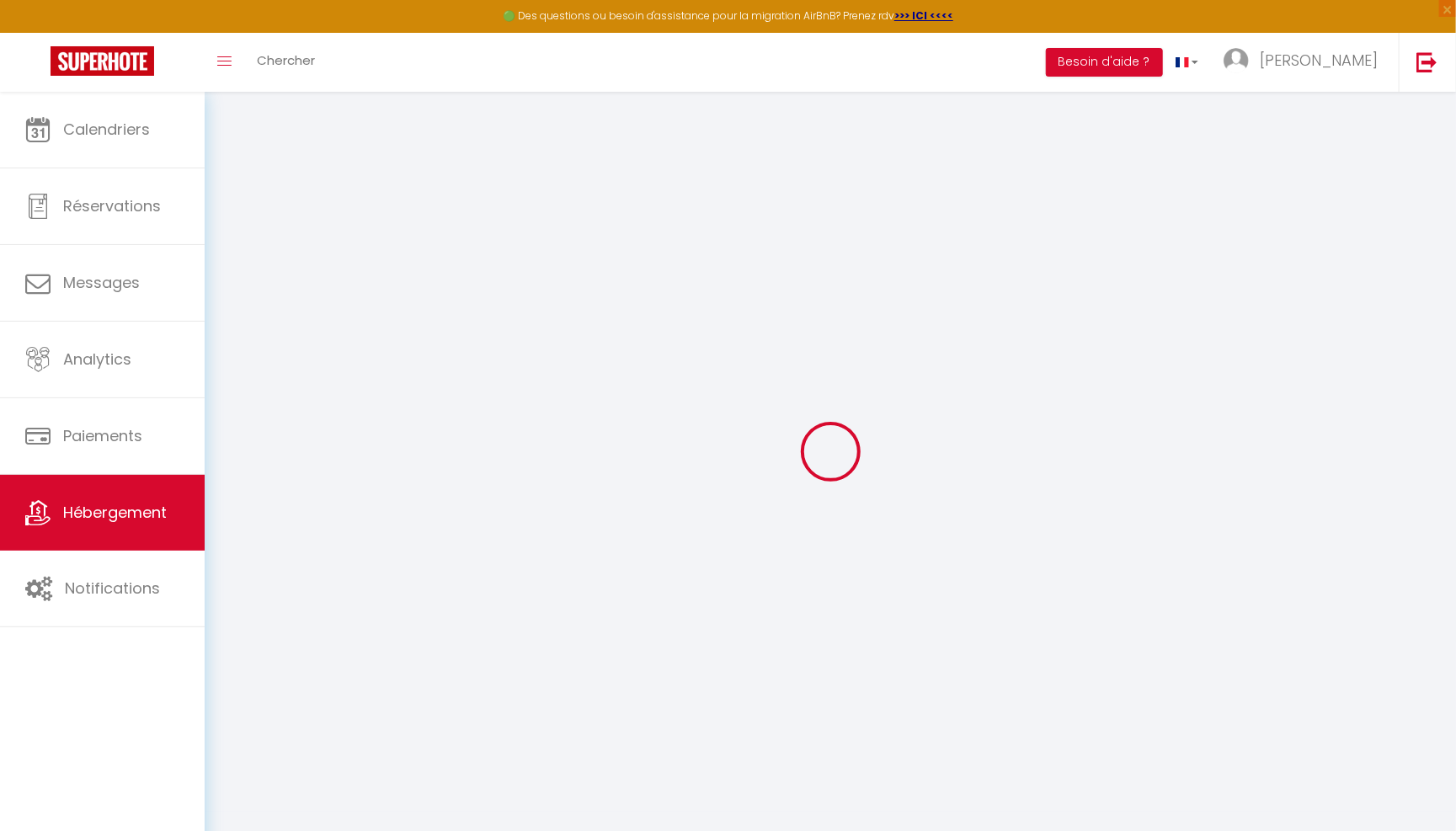
checkbox input "false"
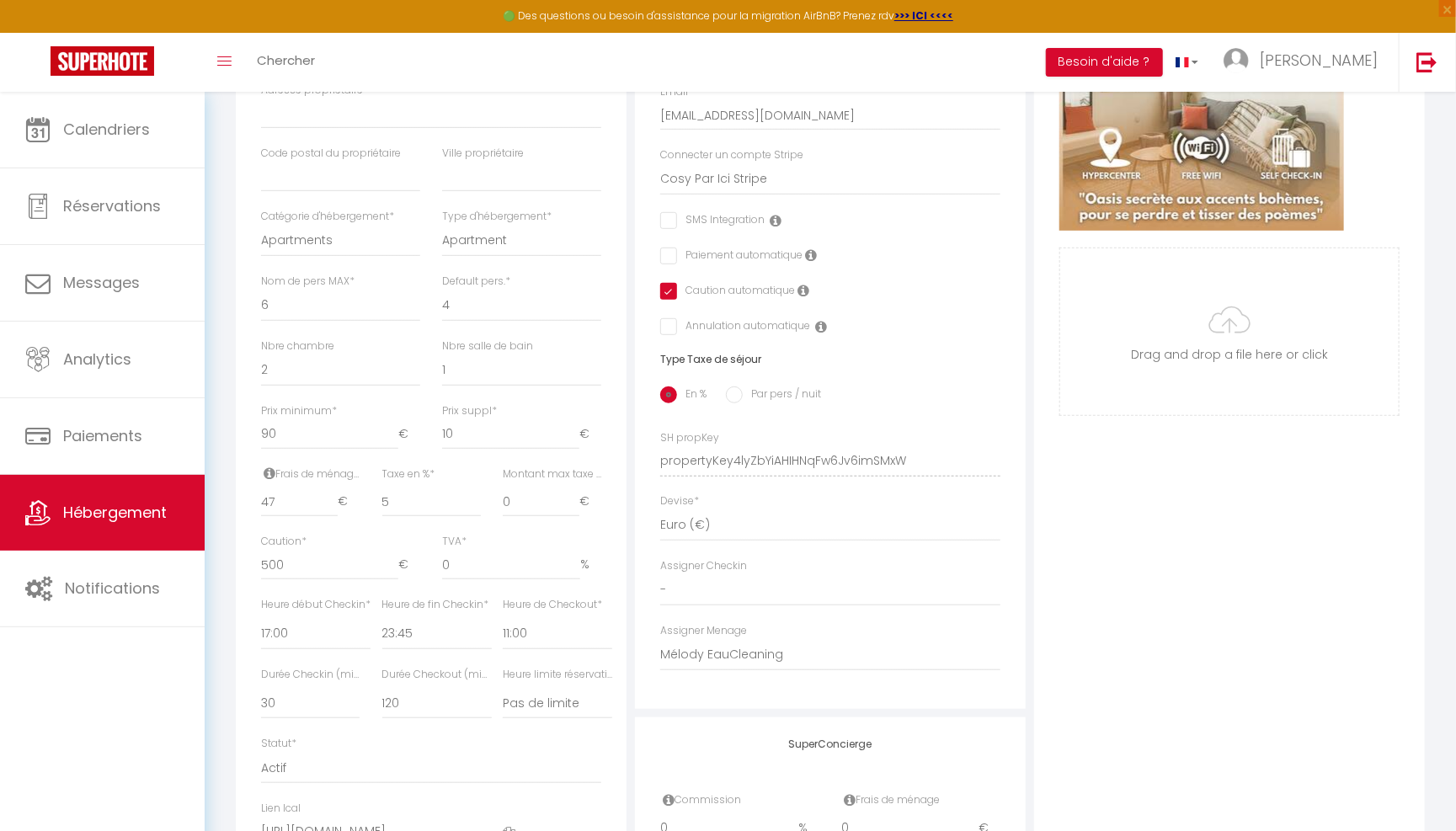
scroll to position [400, 0]
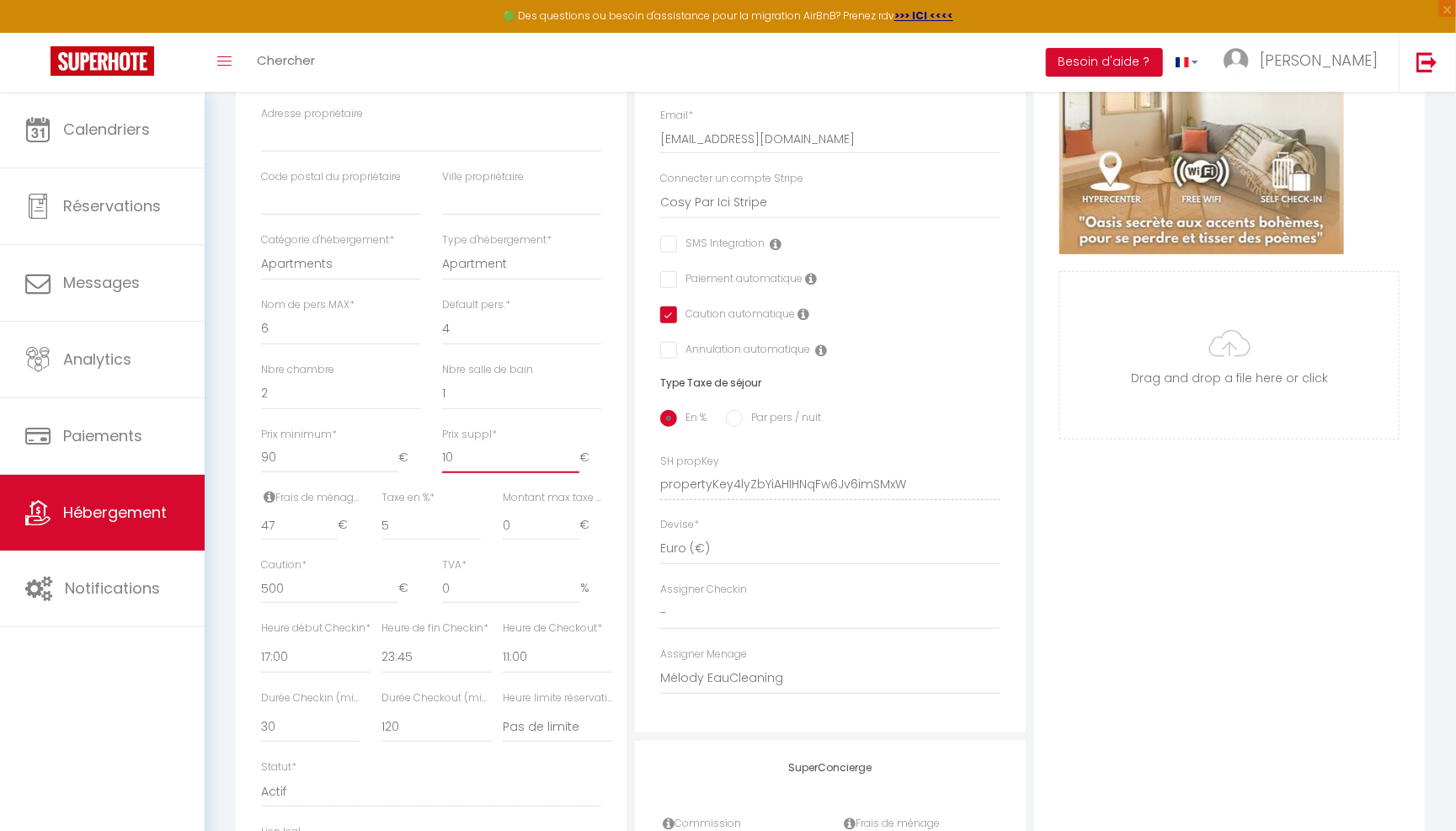
drag, startPoint x: 469, startPoint y: 450, endPoint x: 407, endPoint y: 450, distance: 62.0
click at [410, 450] on div "Prix minimum * 90 € Prix suppl * 10 €" at bounding box center [431, 458] width 362 height 64
type input "1"
checkbox input "false"
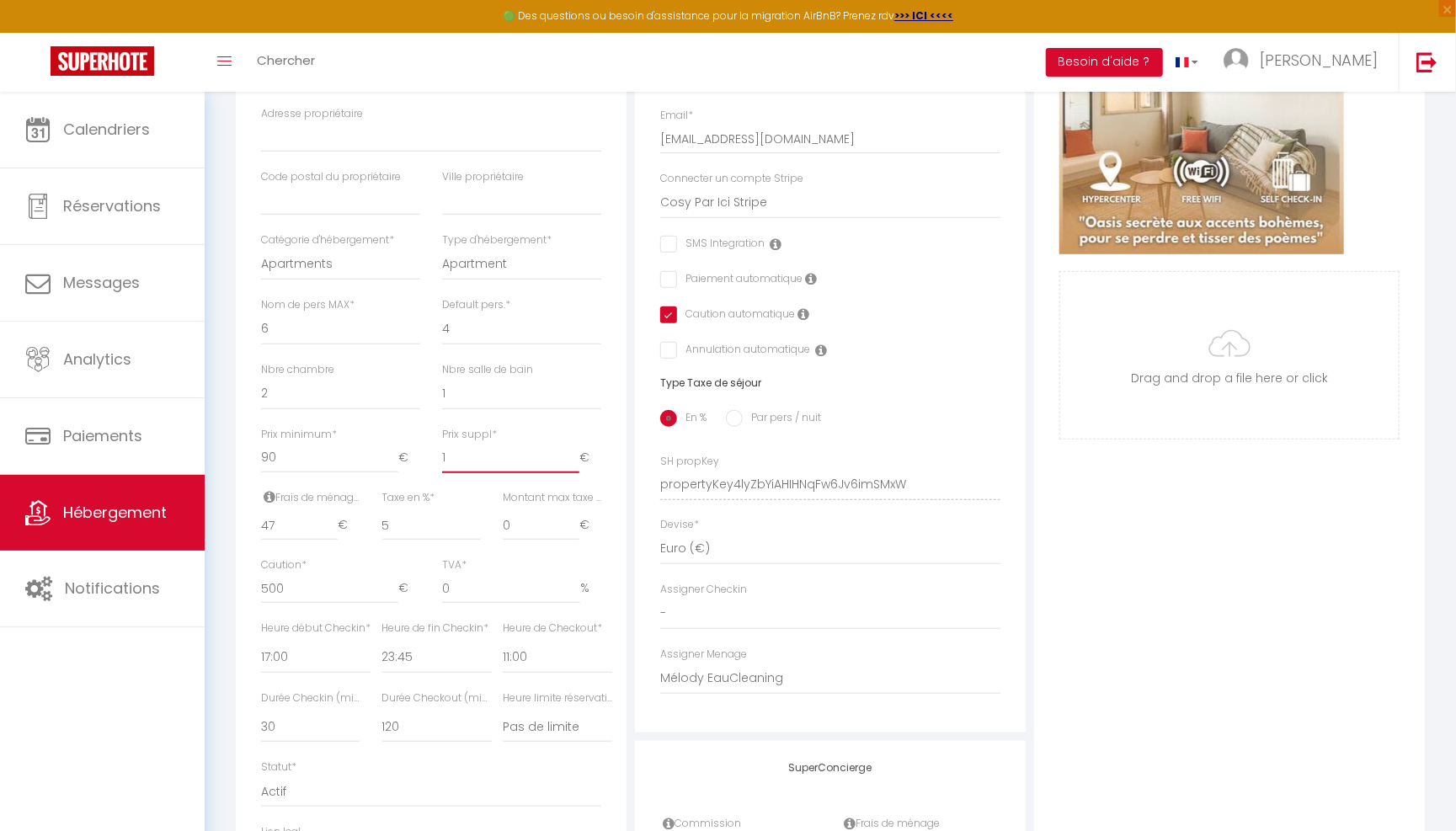
checkbox input "true"
checkbox input "false"
checkbox input "true"
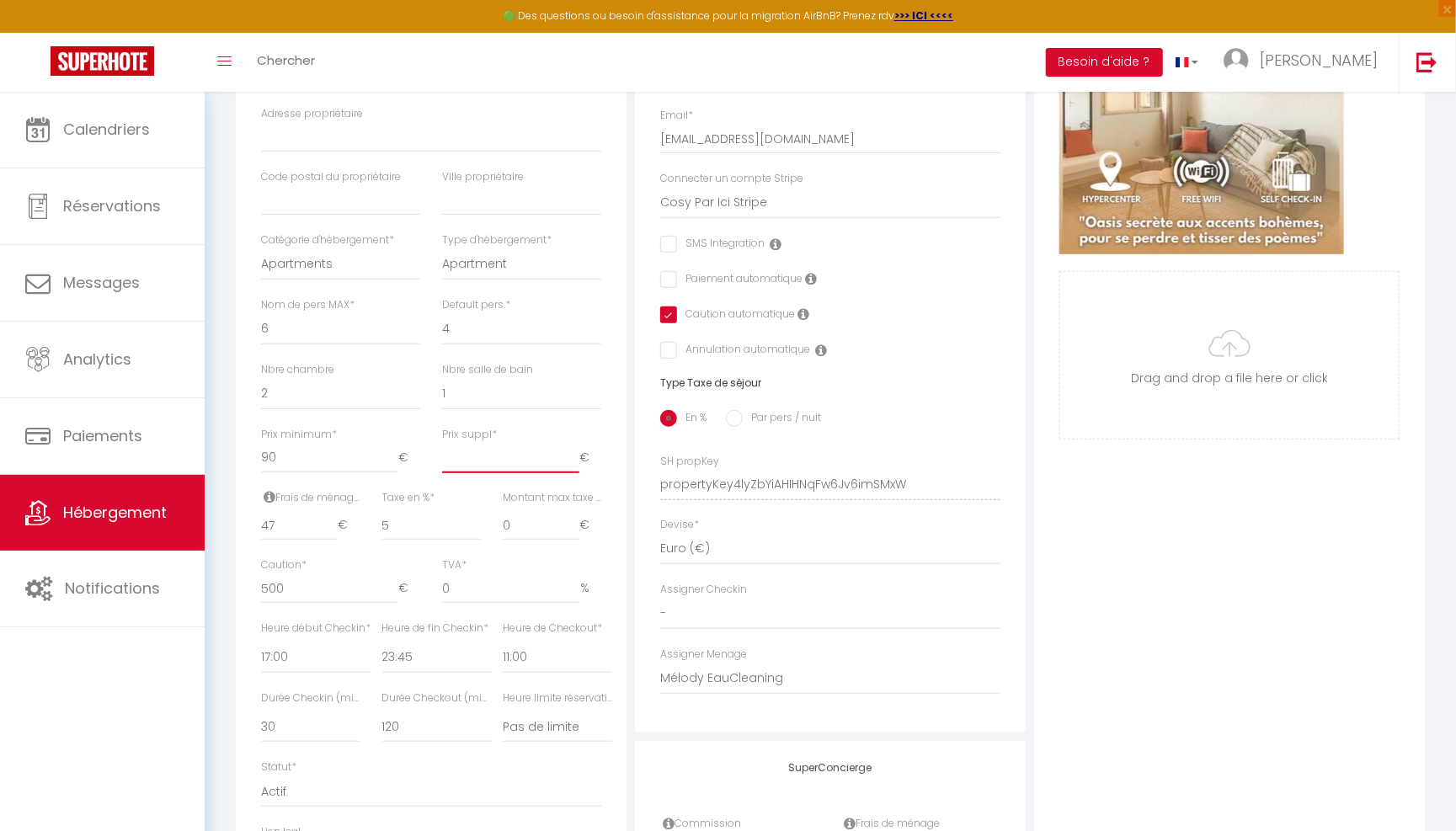
checkbox input "false"
type input "1"
checkbox input "false"
checkbox input "true"
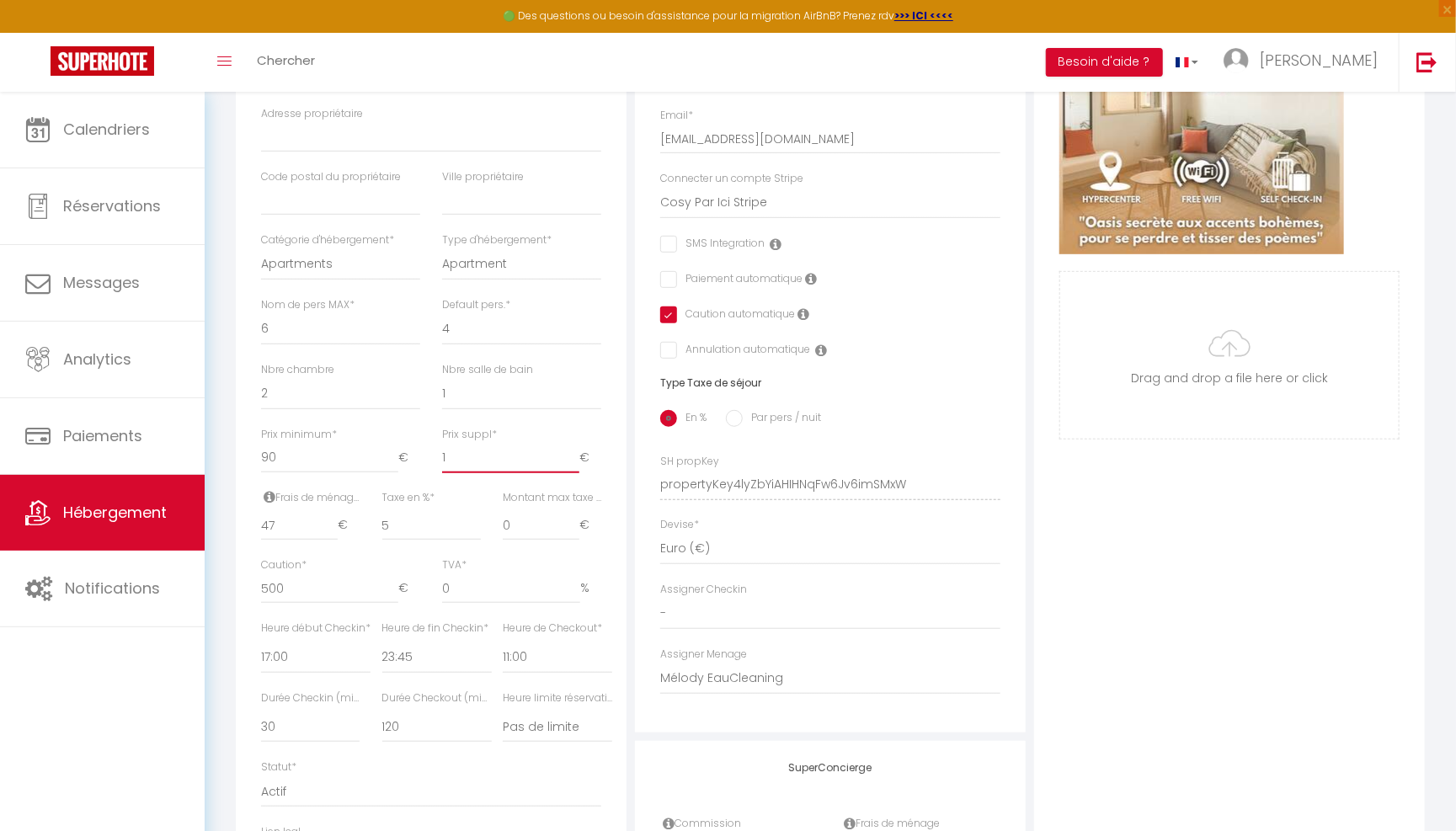
checkbox input "false"
type input "10"
checkbox input "false"
checkbox input "true"
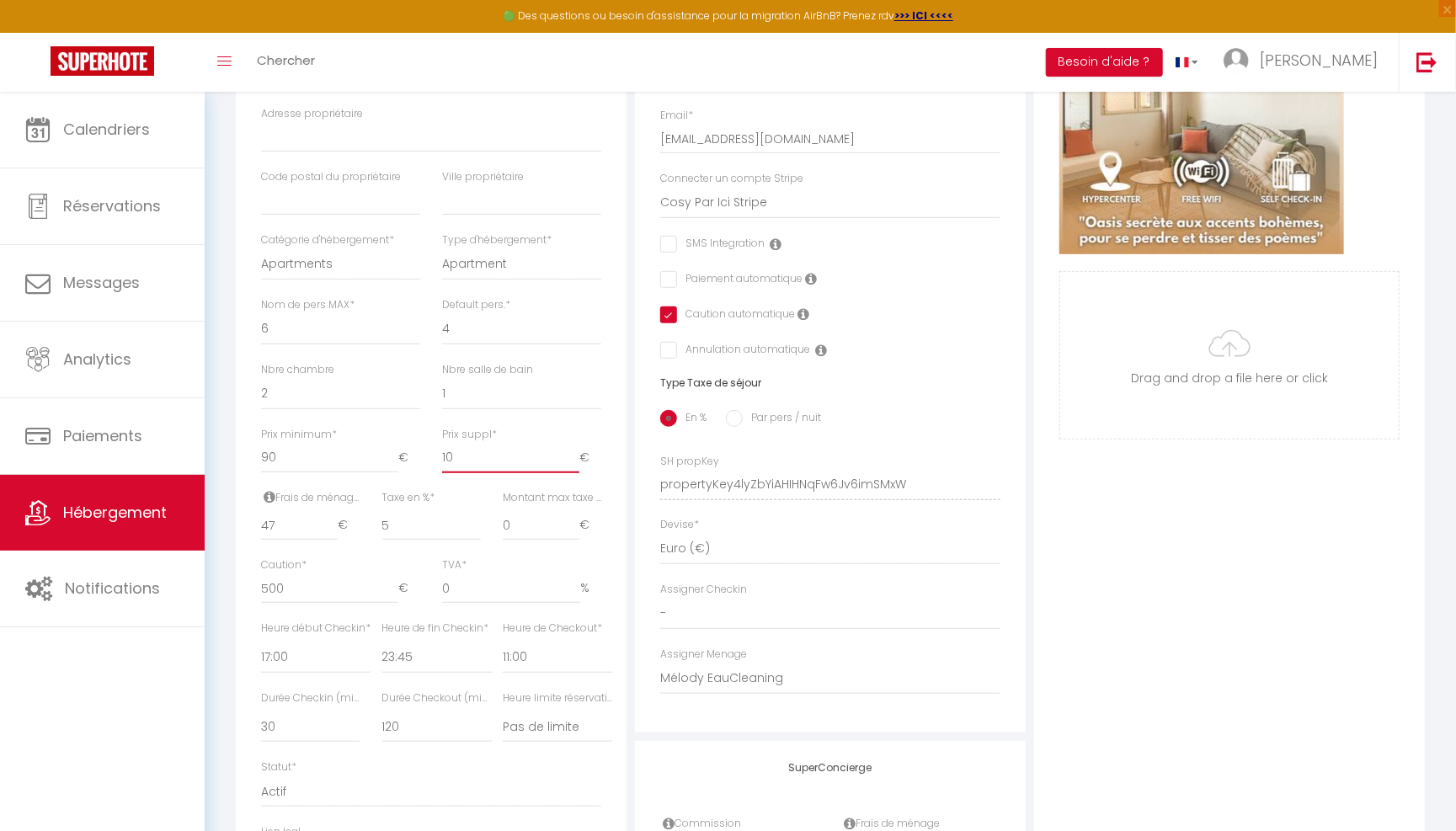
checkbox input "false"
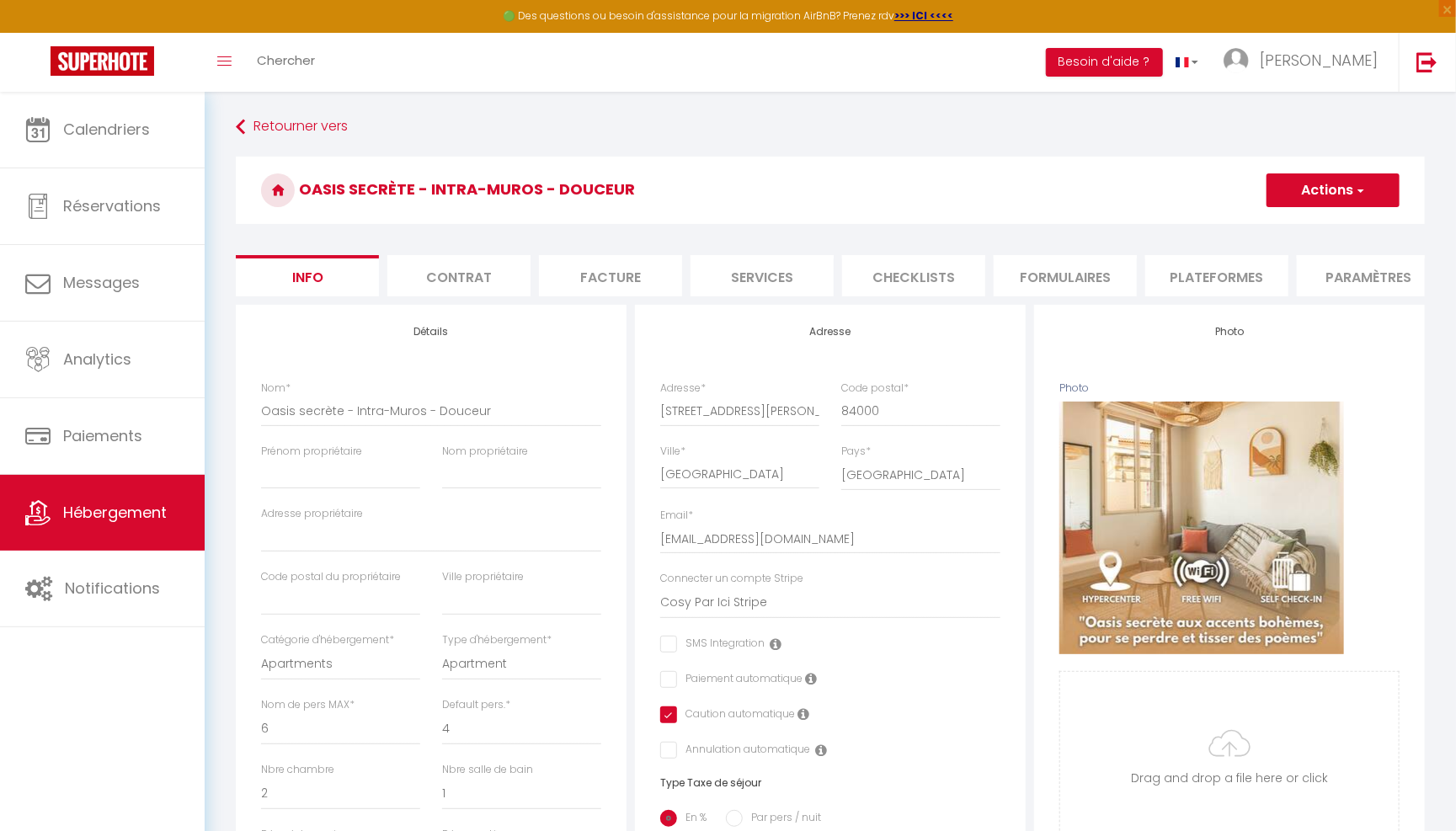
scroll to position [0, 0]
